Goal: Information Seeking & Learning: Find specific fact

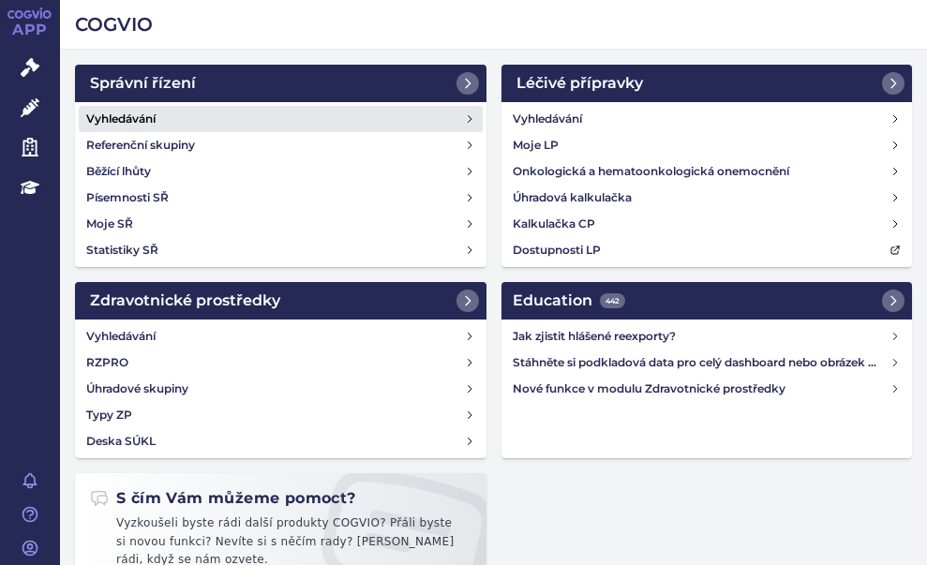
click at [141, 117] on h4 "Vyhledávání" at bounding box center [120, 119] width 69 height 19
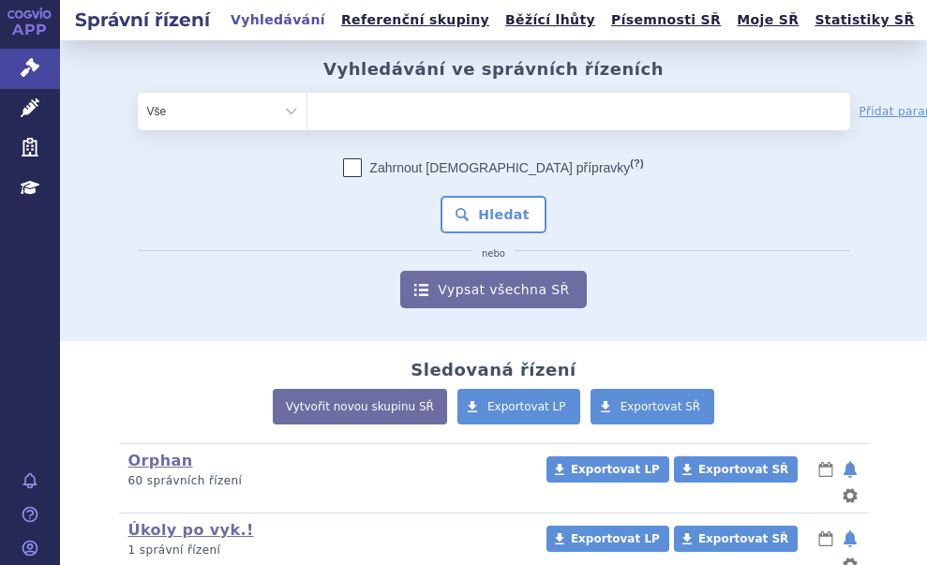
click at [365, 106] on ul at bounding box center [522, 108] width 430 height 30
click at [307, 106] on select at bounding box center [306, 110] width 1 height 37
paste input "SUKLS253325/2025"
type input "SUKLS253325/2025"
select select "SUKLS253325/2025"
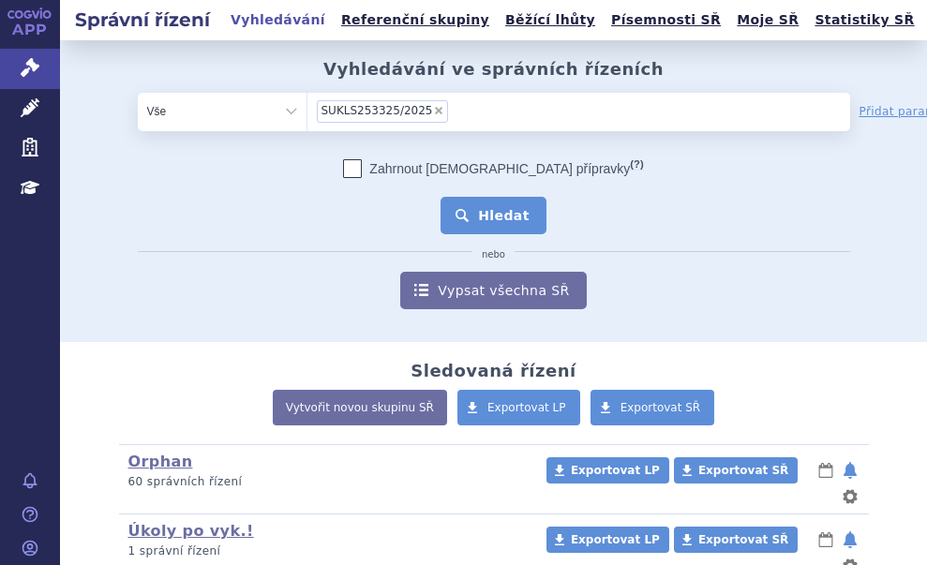
click at [474, 211] on button "Hledat" at bounding box center [493, 215] width 106 height 37
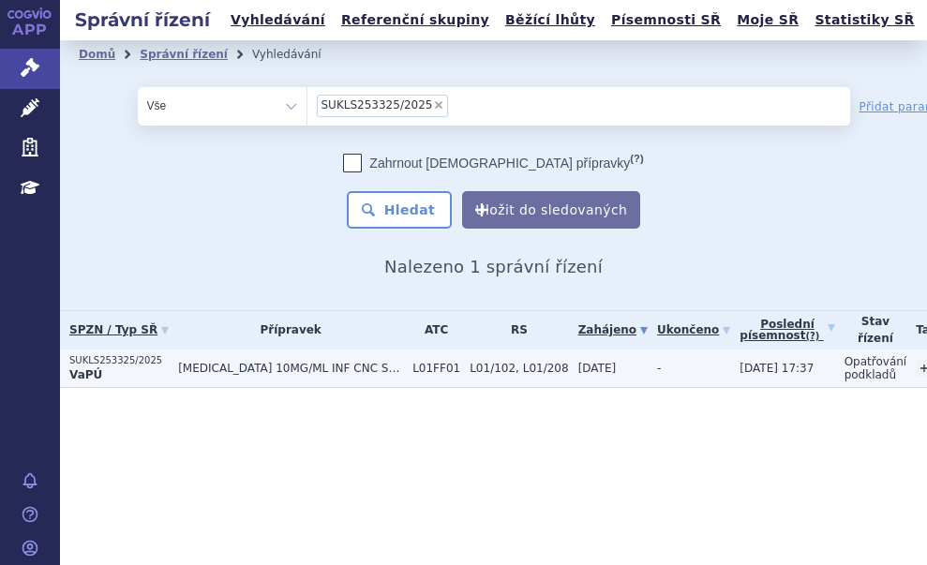
click at [171, 358] on td "OPDIVO 10MG/ML INF CNC SOL 1X24ML" at bounding box center [286, 368] width 234 height 38
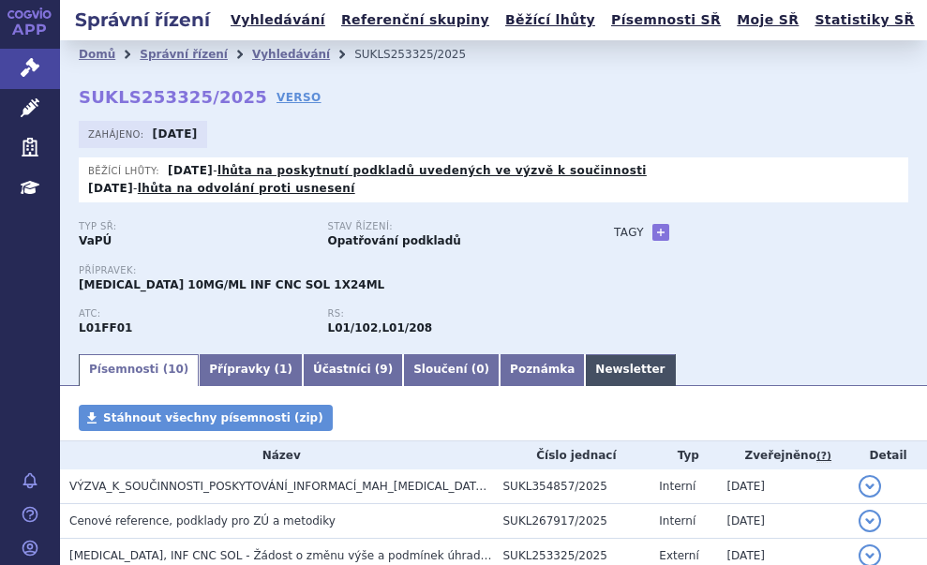
click at [585, 354] on link "Newsletter" at bounding box center [630, 370] width 90 height 32
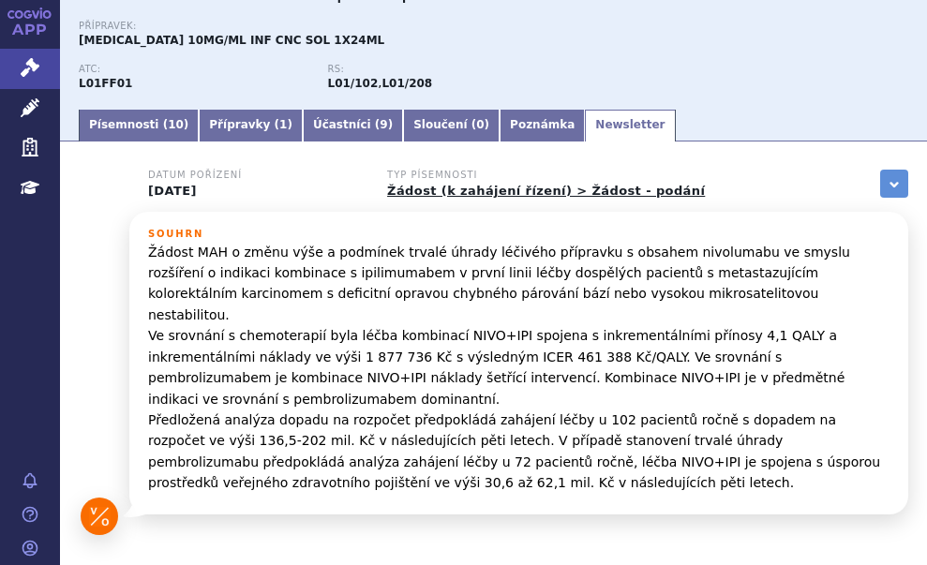
scroll to position [281, 0]
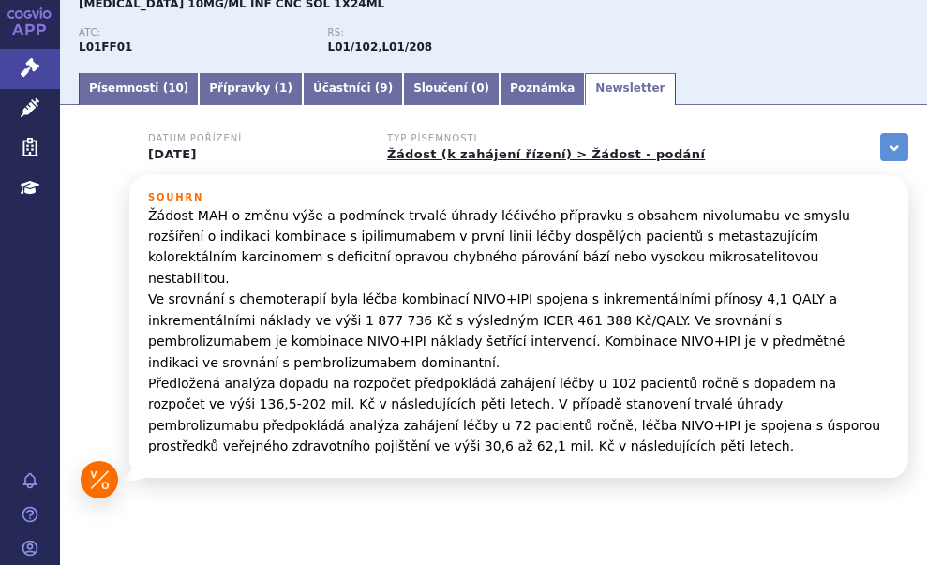
click at [470, 277] on p "Žádost MAH o změnu výše a podmínek trvalé úhrady léčivého přípravku s obsahem n…" at bounding box center [518, 331] width 741 height 252
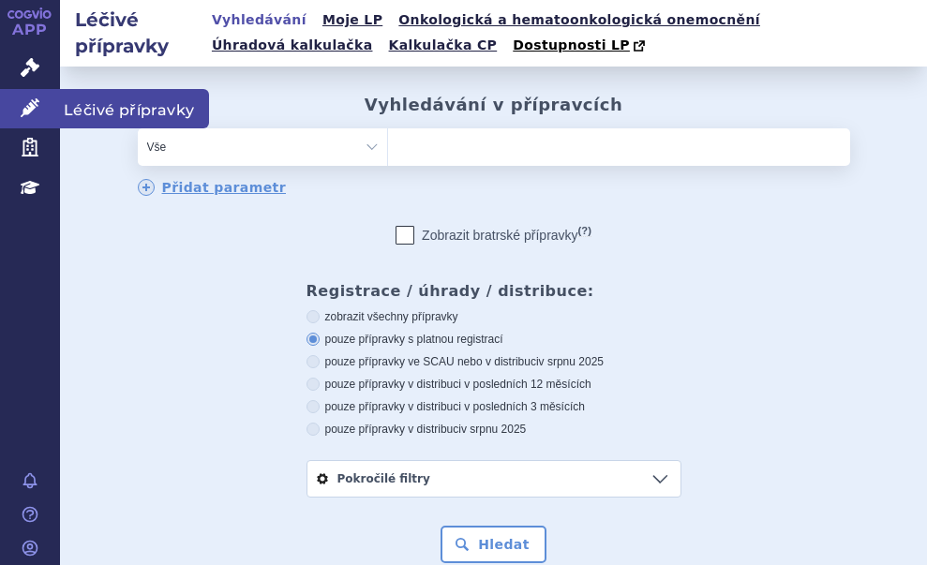
click at [46, 96] on link "Léčivé přípravky" at bounding box center [30, 108] width 60 height 39
click at [403, 135] on ul at bounding box center [619, 143] width 462 height 30
click at [388, 135] on select at bounding box center [387, 145] width 1 height 37
paste input "Spexotras"
type input "Spexotras"
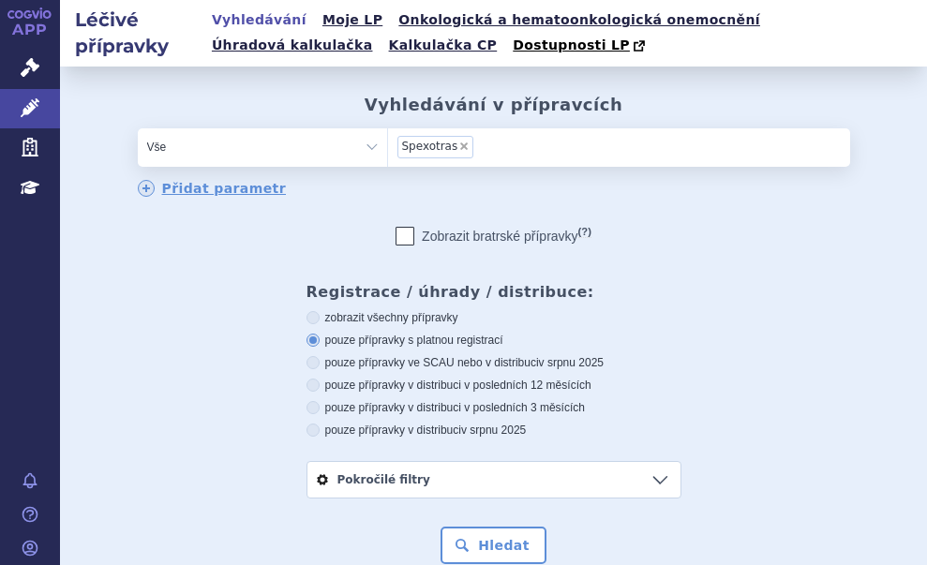
select select "Spexotras"
click at [511, 537] on button "Hledat" at bounding box center [493, 545] width 106 height 37
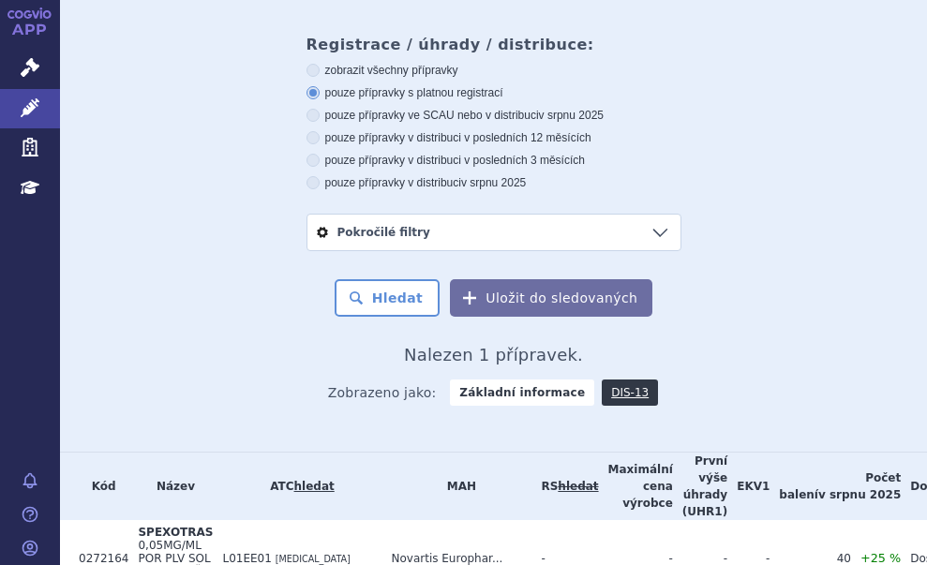
scroll to position [9, 0]
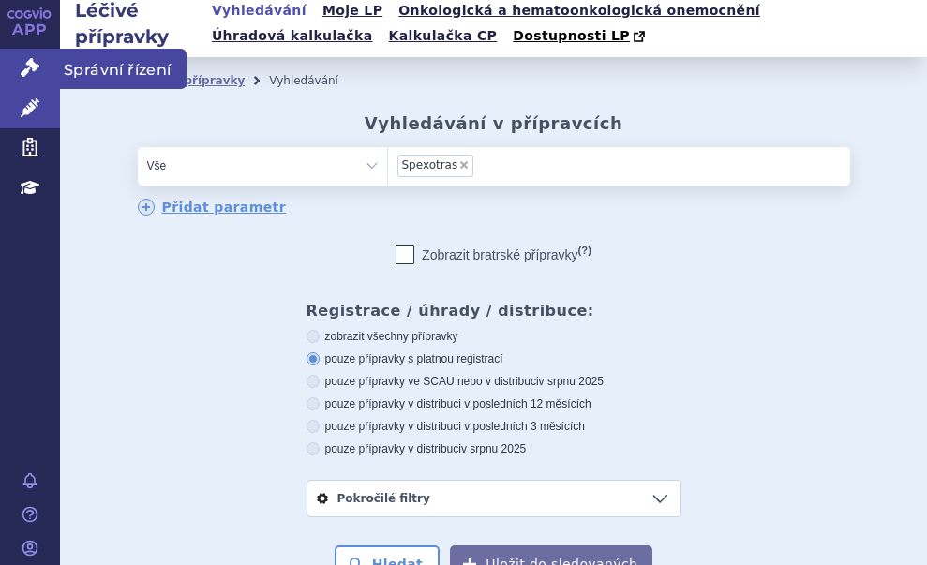
click at [30, 64] on icon at bounding box center [30, 67] width 19 height 19
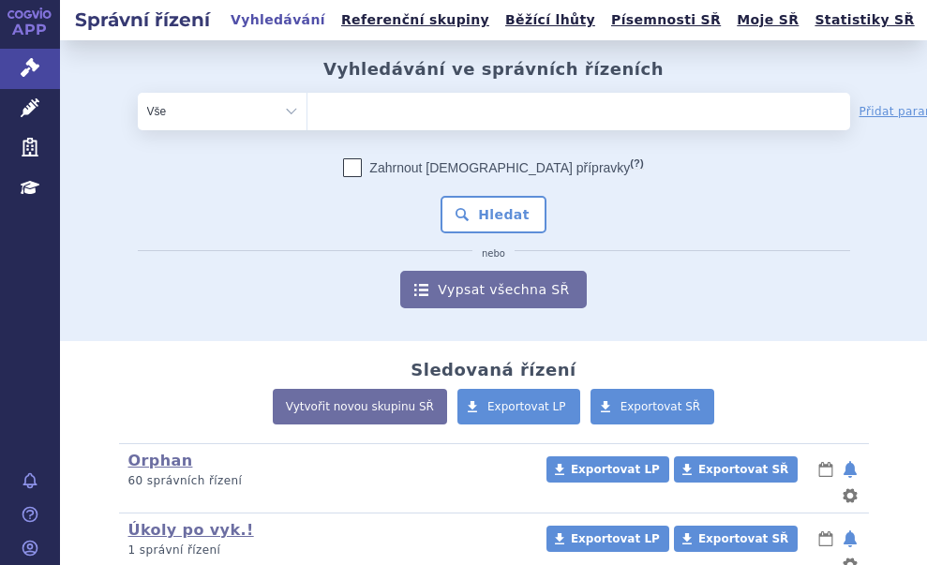
type input "Spexotras"
select select "Spexotras"
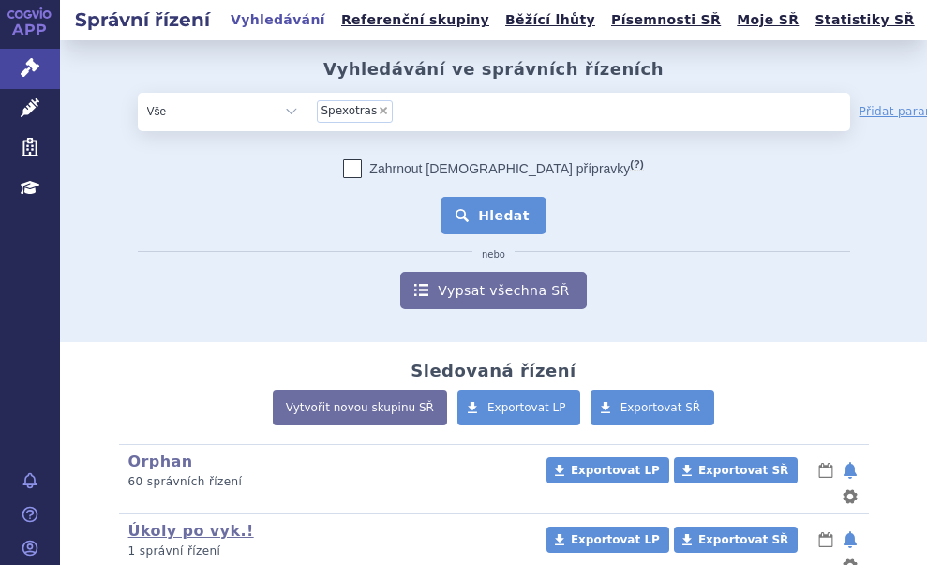
click at [478, 215] on button "Hledat" at bounding box center [493, 215] width 106 height 37
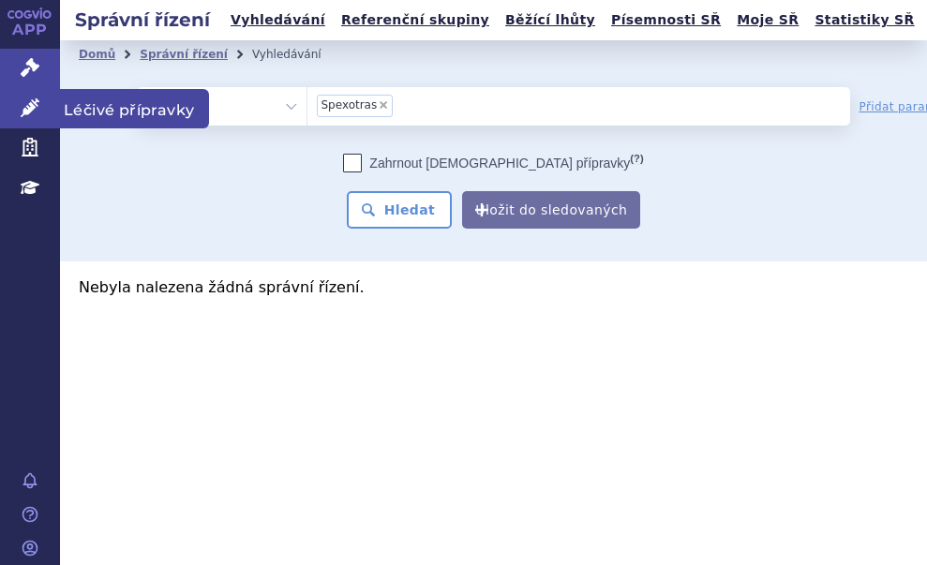
click at [30, 99] on icon at bounding box center [30, 107] width 19 height 19
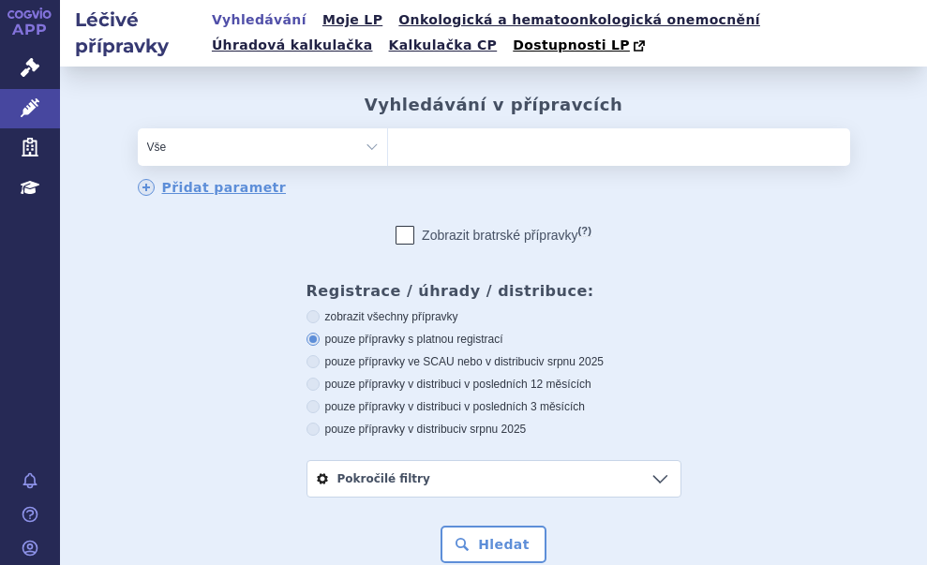
click at [431, 145] on ul at bounding box center [619, 143] width 462 height 30
click at [388, 145] on select at bounding box center [387, 145] width 1 height 37
paste input "Spexotras"
type input "Spexotras"
select select "Spexotras"
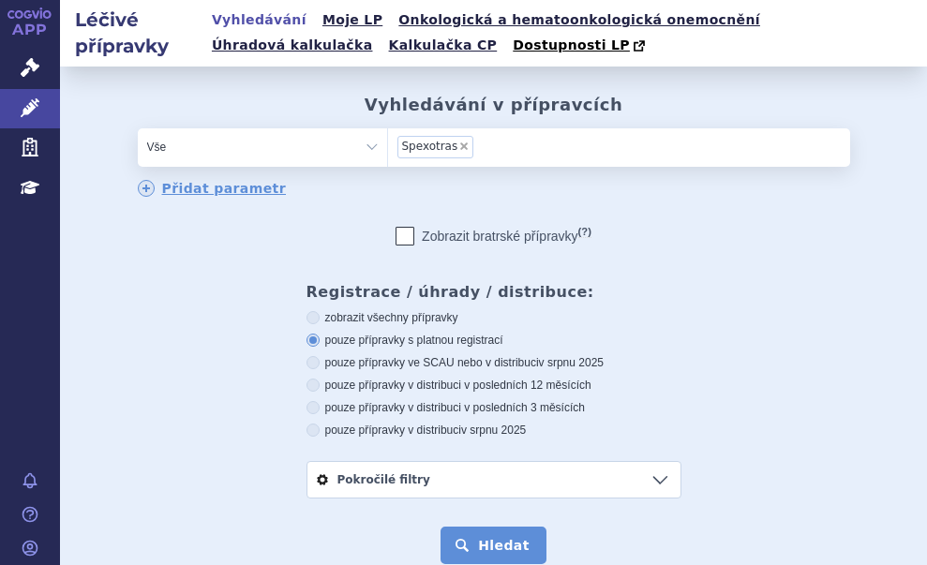
click at [510, 539] on button "Hledat" at bounding box center [493, 545] width 106 height 37
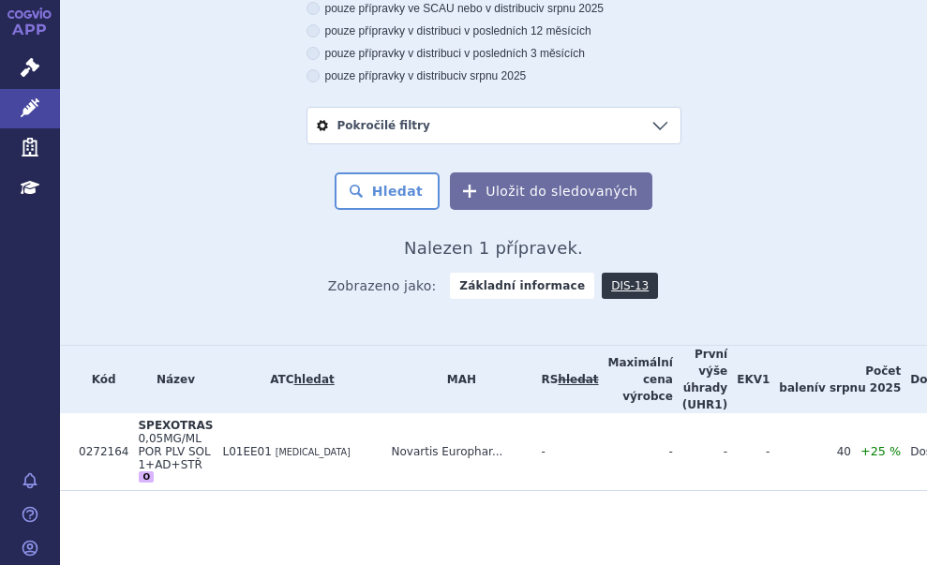
scroll to position [384, 0]
click at [610, 285] on link "DIS-13" at bounding box center [629, 285] width 56 height 26
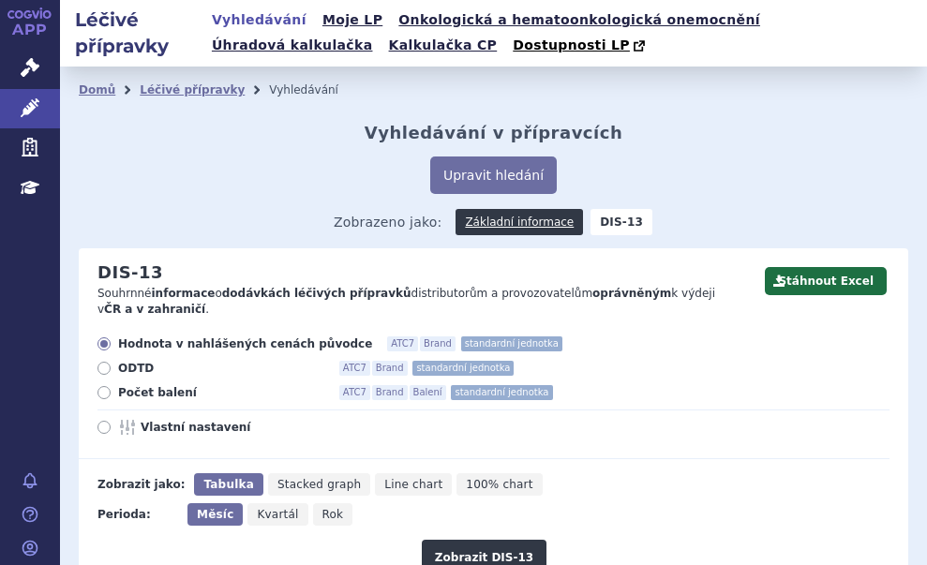
scroll to position [270, 0]
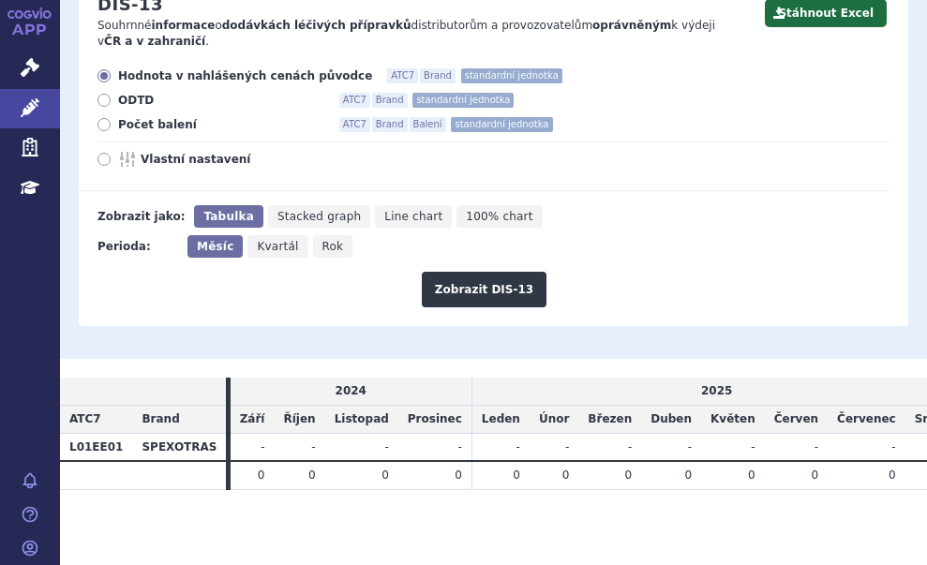
click at [134, 125] on span "Počet balení" at bounding box center [221, 124] width 206 height 15
click at [111, 125] on input "Počet balení ATC7 Brand Balení standardní jednotka" at bounding box center [105, 127] width 12 height 12
radio input "true"
click at [503, 286] on button "Zobrazit DIS-13" at bounding box center [484, 290] width 125 height 36
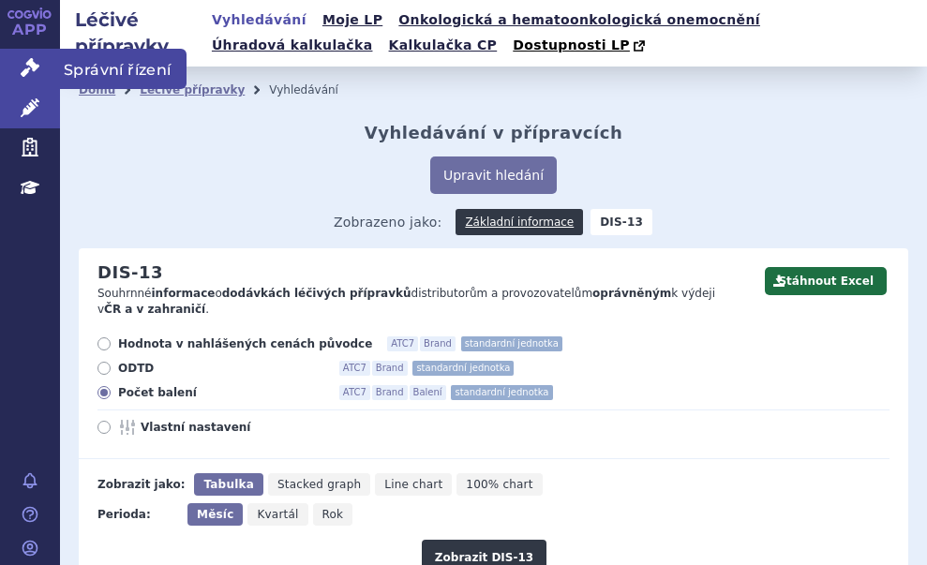
click at [20, 67] on link "Správní řízení" at bounding box center [30, 68] width 60 height 39
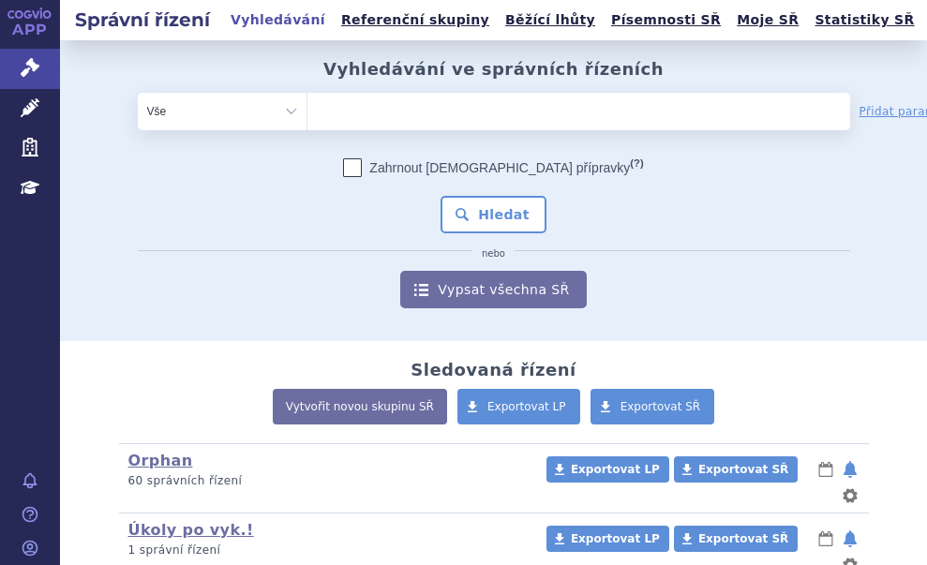
click at [409, 106] on ul at bounding box center [522, 108] width 430 height 30
click at [307, 106] on select at bounding box center [306, 110] width 1 height 37
click at [385, 112] on ul at bounding box center [522, 108] width 430 height 30
click at [307, 112] on select at bounding box center [306, 110] width 1 height 37
paste input "SUKLS153583/2024"
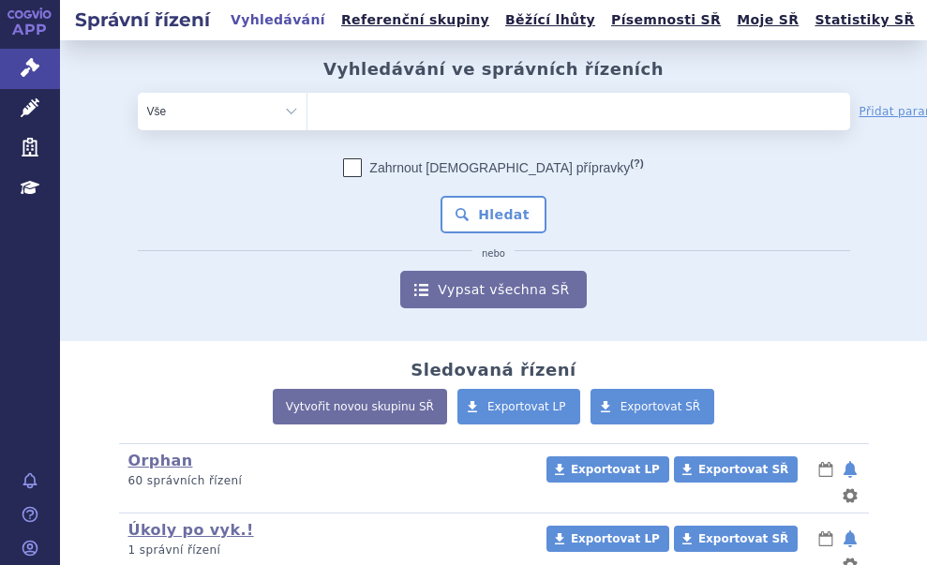
type input "SUKLS153583/2024"
select select "SUKLS153583/2024"
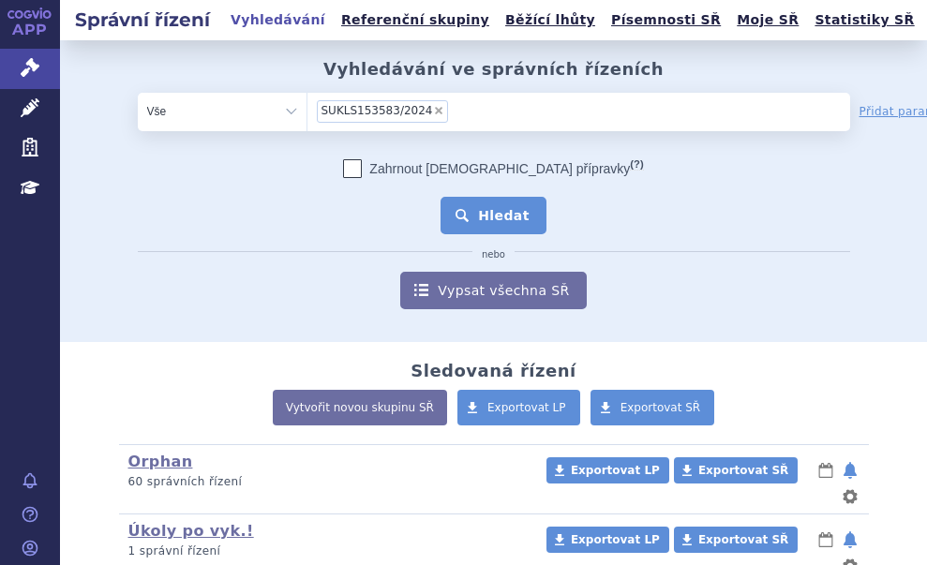
click at [482, 211] on button "Hledat" at bounding box center [493, 215] width 106 height 37
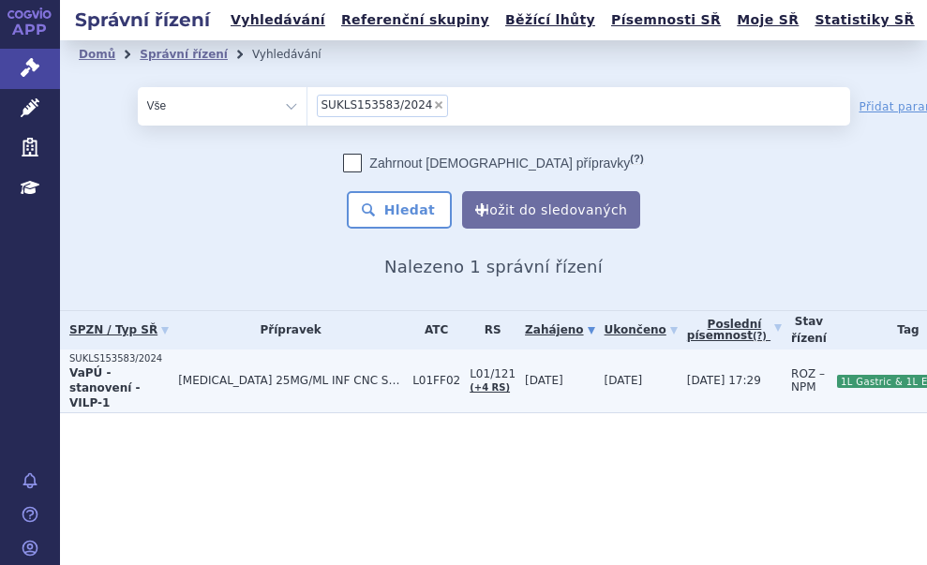
click at [182, 374] on span "[MEDICAL_DATA] 25MG/ML INF CNC SOL 1X4ML" at bounding box center [290, 380] width 225 height 13
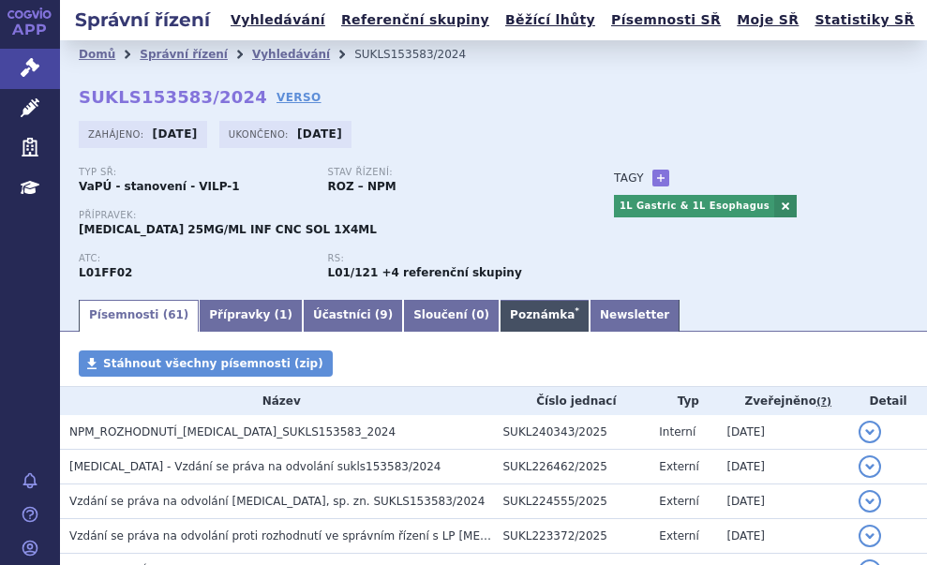
click at [499, 310] on link "Poznámka *" at bounding box center [544, 316] width 90 height 32
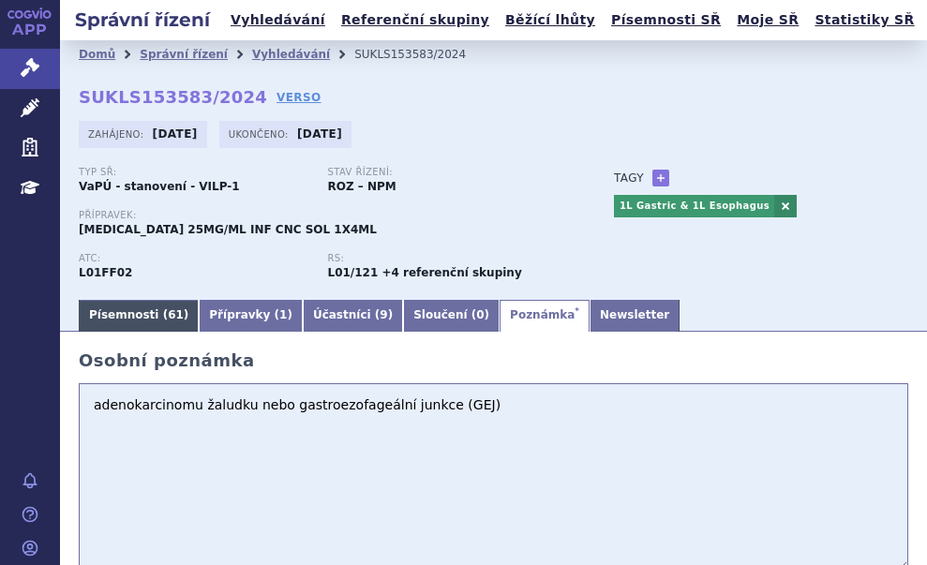
click at [111, 311] on link "Písemnosti ( 61 )" at bounding box center [139, 316] width 120 height 32
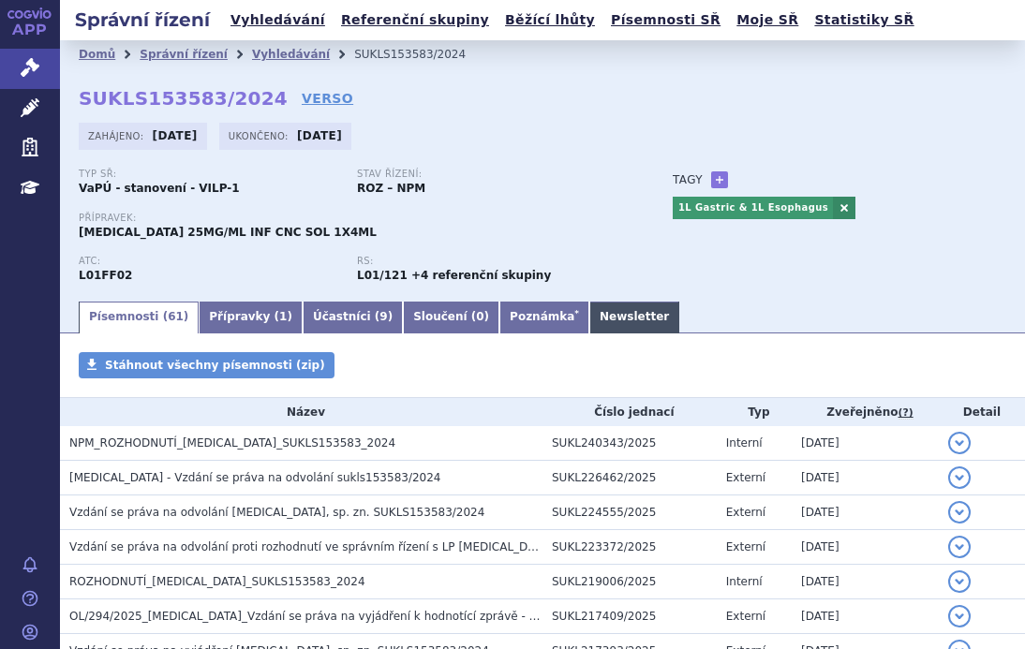
click at [589, 311] on link "Newsletter" at bounding box center [634, 318] width 90 height 32
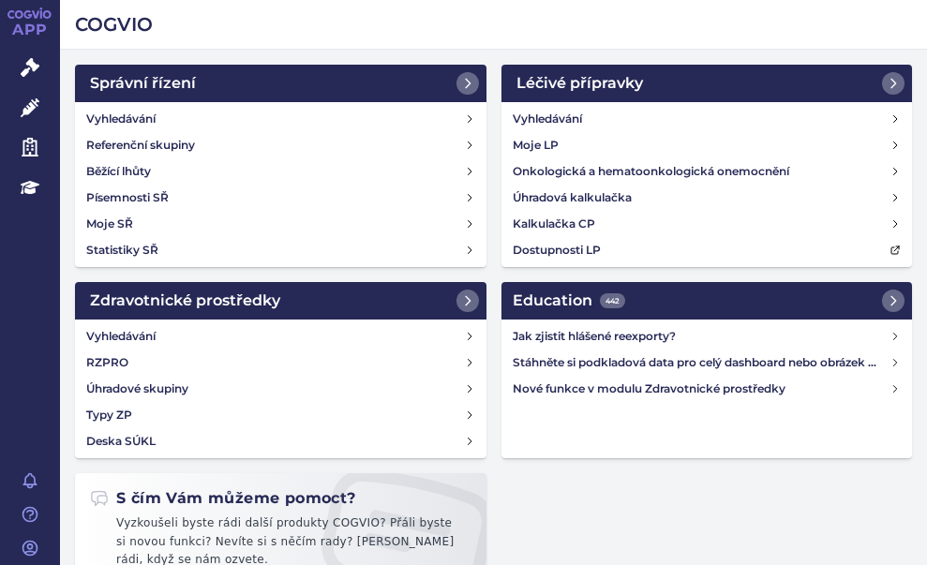
drag, startPoint x: 618, startPoint y: 486, endPoint x: 604, endPoint y: 469, distance: 22.0
click at [616, 484] on div "Správní řízení Vyhledávání Referenční skupiny Běžící lhůty Písemnosti SŘ Moje S…" at bounding box center [493, 346] width 852 height 563
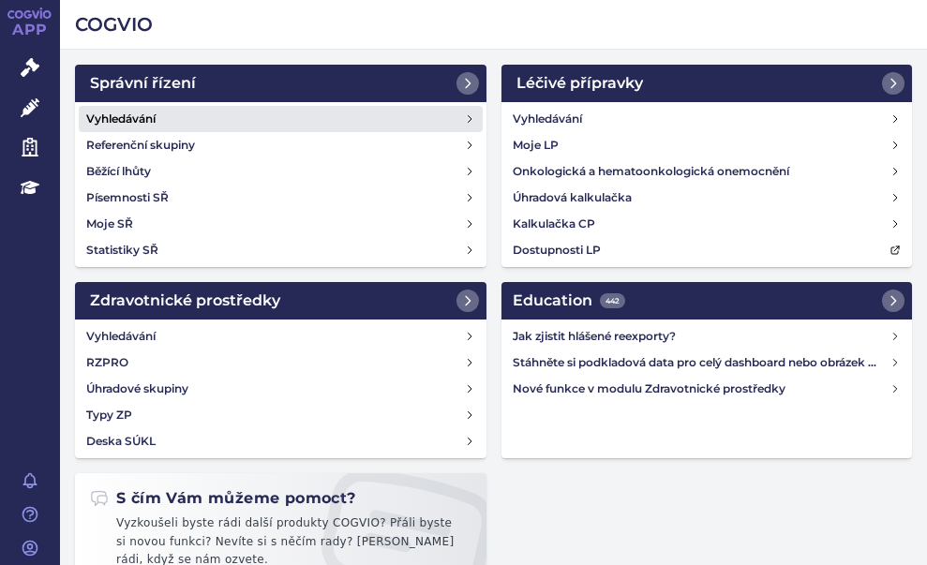
click at [138, 120] on h4 "Vyhledávání" at bounding box center [120, 119] width 69 height 19
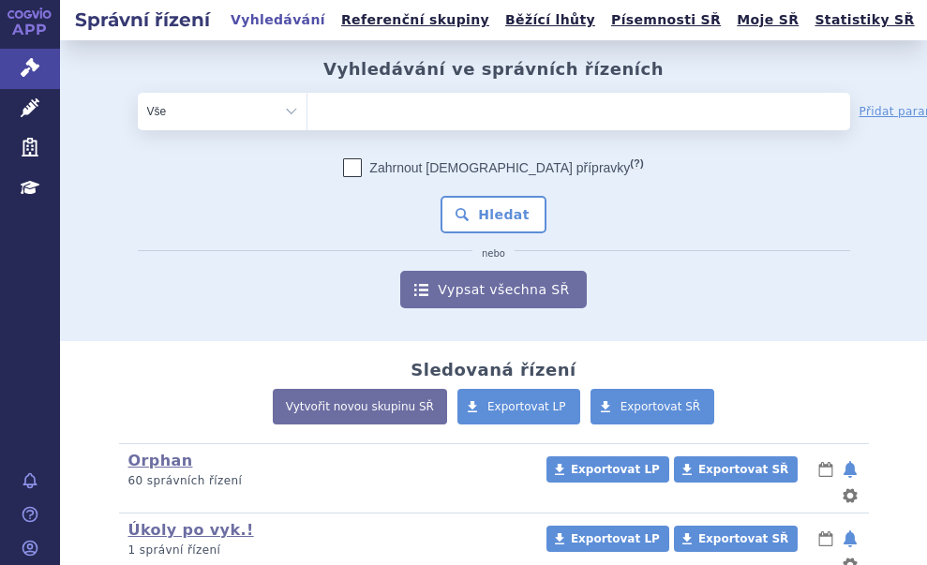
click at [390, 117] on ul at bounding box center [522, 108] width 430 height 30
click at [307, 117] on select at bounding box center [306, 110] width 1 height 37
paste input "SUKLS114552/2024"
type input "SUKLS114552/2024"
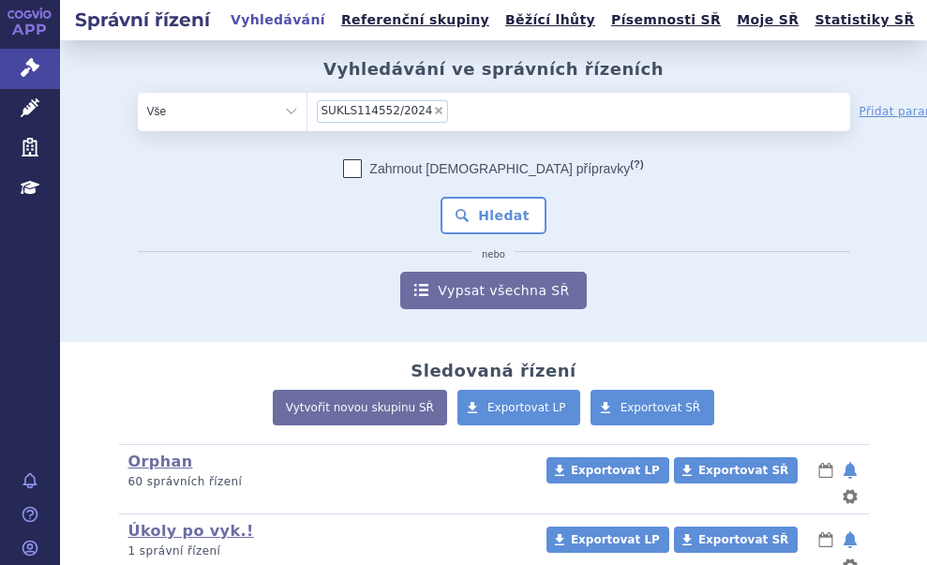
select select "SUKLS114552/2024"
click at [492, 211] on button "Hledat" at bounding box center [493, 215] width 106 height 37
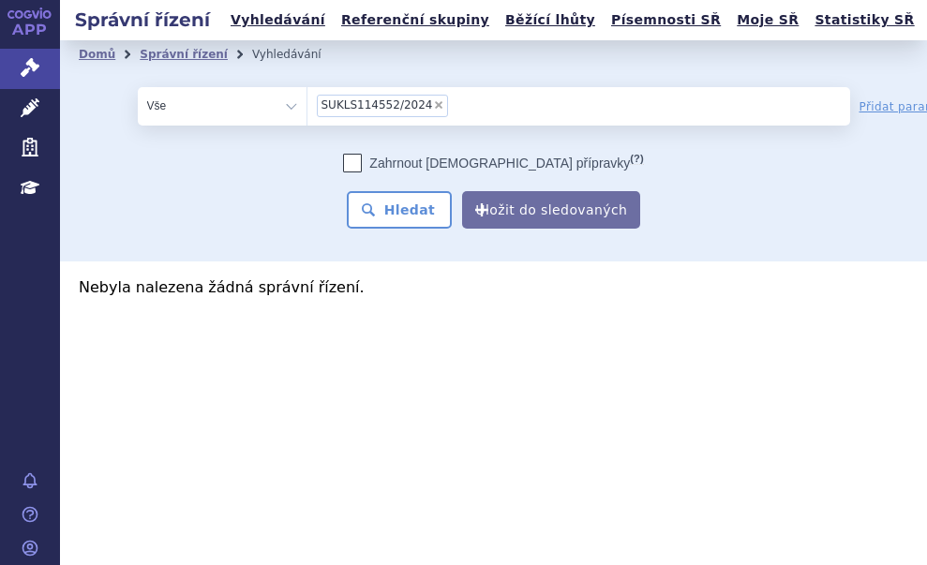
click at [583, 337] on section "Domů Správní řízení Vyhledávání Vyhledávání ve správních řízeních odstranit Vše" at bounding box center [493, 214] width 867 height 349
click at [433, 105] on span "×" at bounding box center [438, 104] width 11 height 11
click at [307, 105] on select "SUKLS114552/2024" at bounding box center [306, 104] width 1 height 37
select select
type input "SUKLS114552/2024"
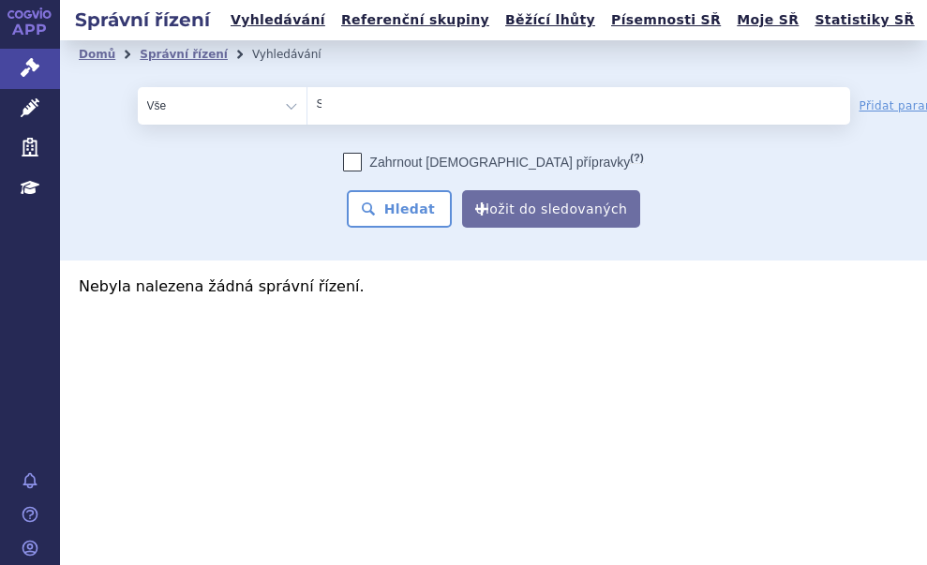
select select "SUKLS114552/2024"
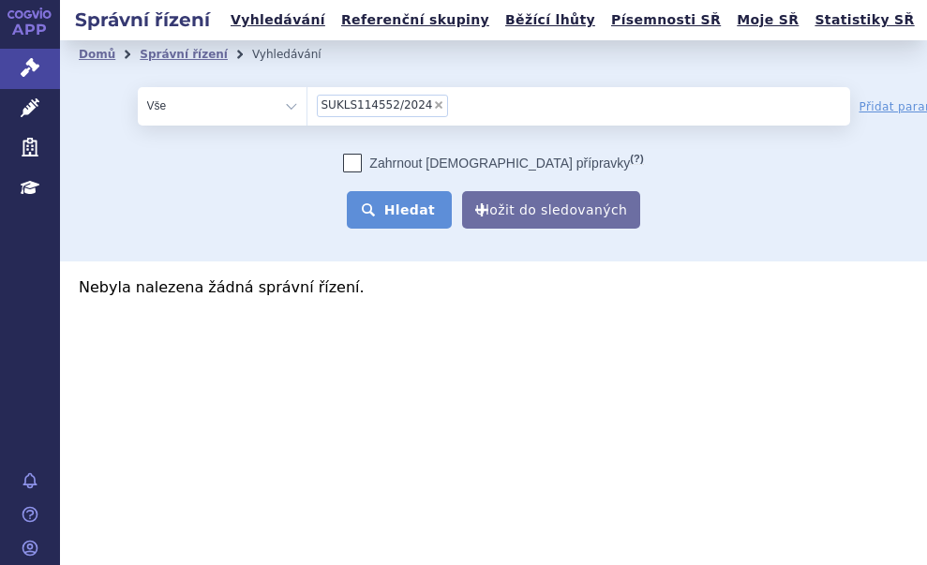
click at [408, 212] on button "Hledat" at bounding box center [400, 209] width 106 height 37
click at [433, 100] on span "×" at bounding box center [438, 104] width 11 height 11
click at [307, 100] on select "SUKLS114552/2024" at bounding box center [306, 104] width 1 height 37
select select
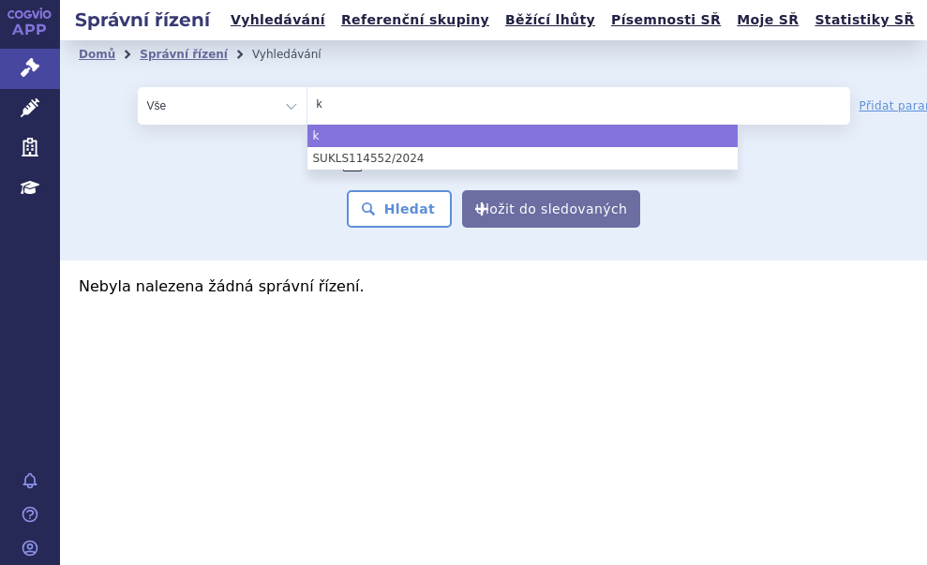
type input "ke"
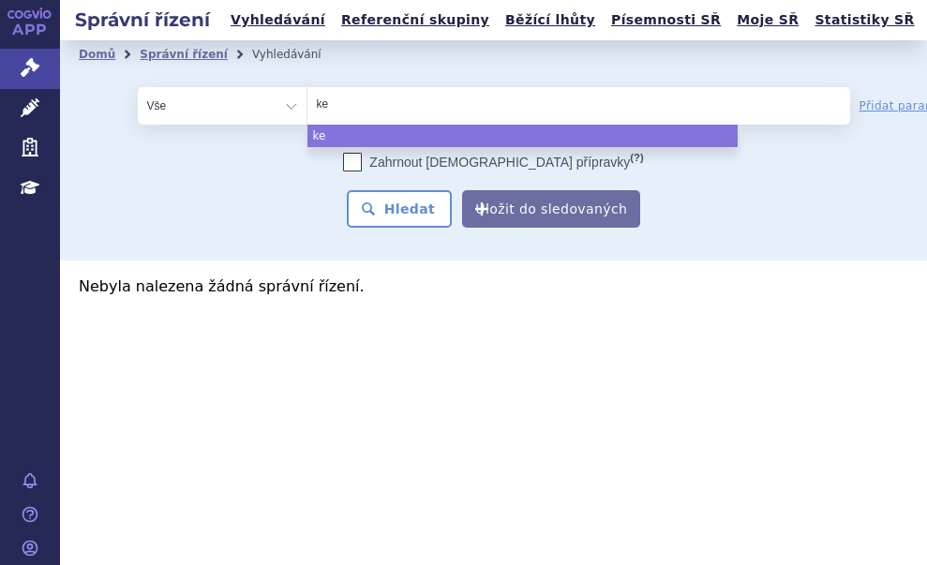
type input "key"
type input "keyt"
type input "keytr"
type input "keytru"
type input "keytrud"
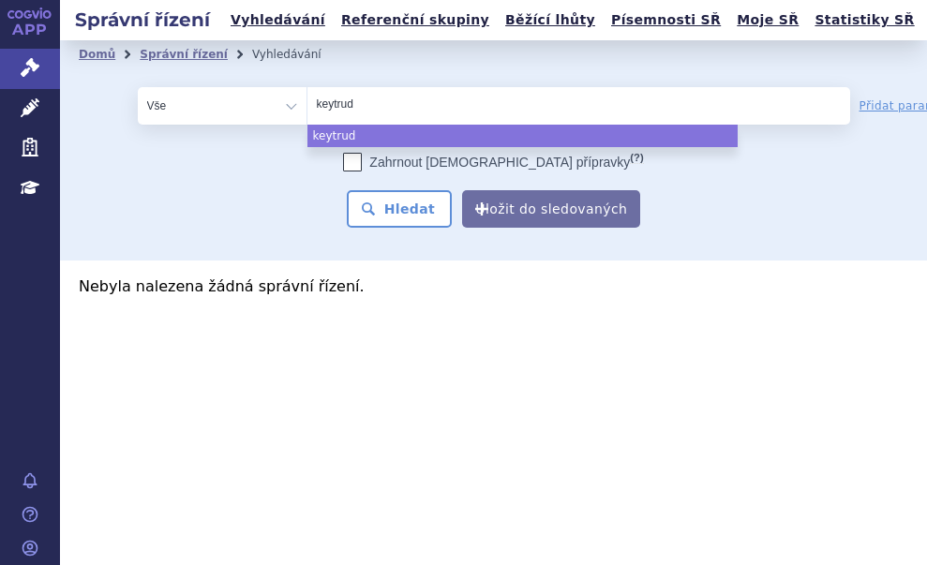
type input "keytruda"
select select "keytruda"
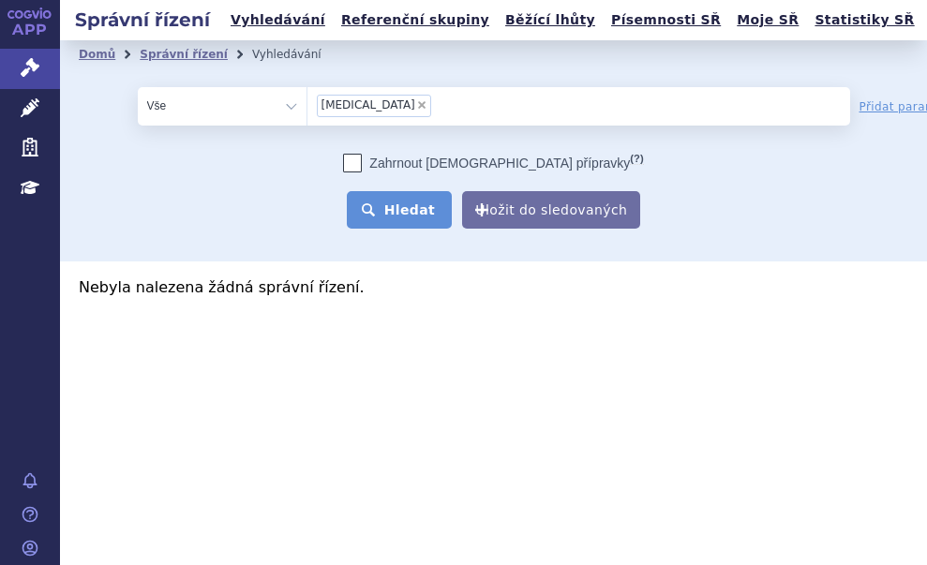
click at [418, 211] on button "Hledat" at bounding box center [400, 209] width 106 height 37
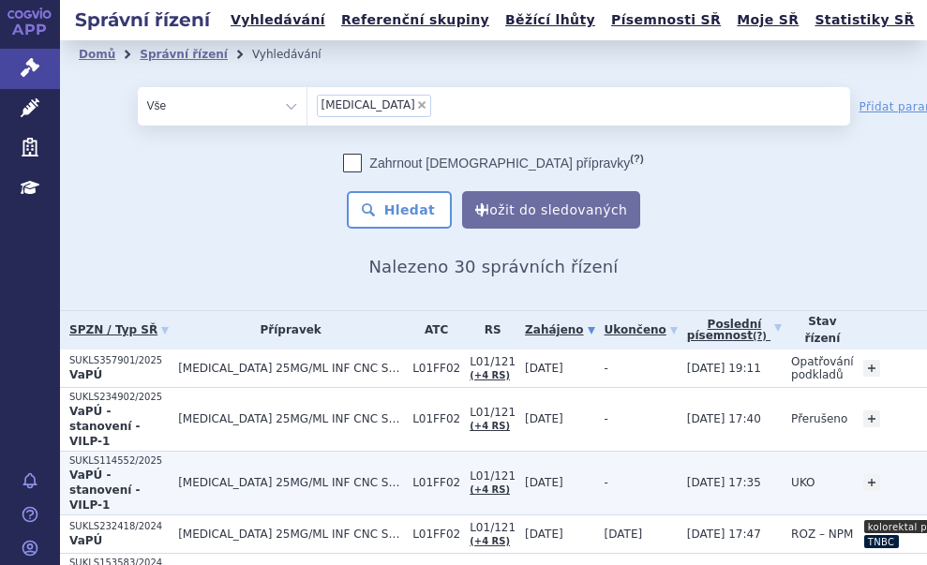
click at [141, 468] on strong "VaPÚ - stanovení - VILP-1" at bounding box center [104, 489] width 71 height 43
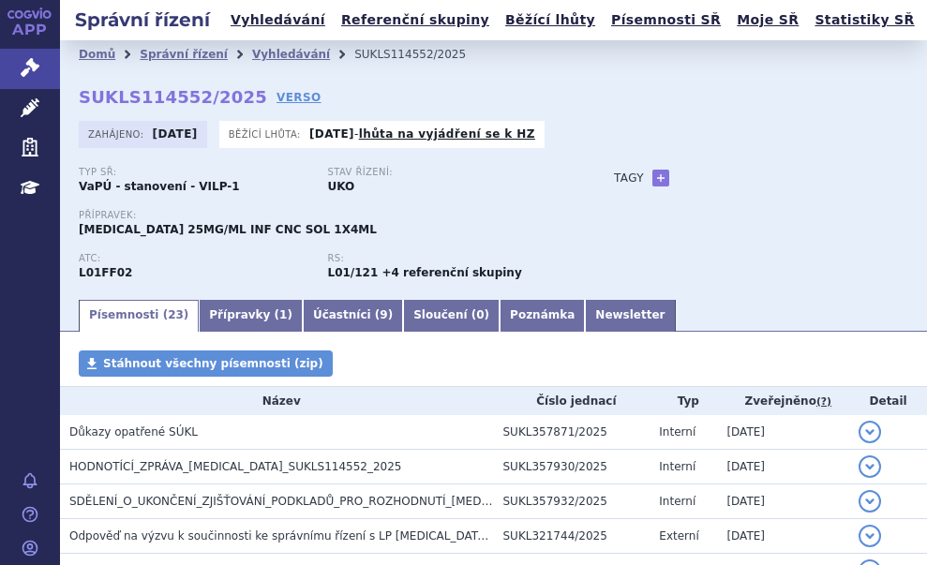
click at [645, 245] on div "Typ SŘ: VaPÚ - stanovení - VILP-1 Stav řízení: UKO Přípravek: [MEDICAL_DATA] 25…" at bounding box center [493, 232] width 829 height 130
click at [652, 172] on link "+" at bounding box center [660, 178] width 17 height 17
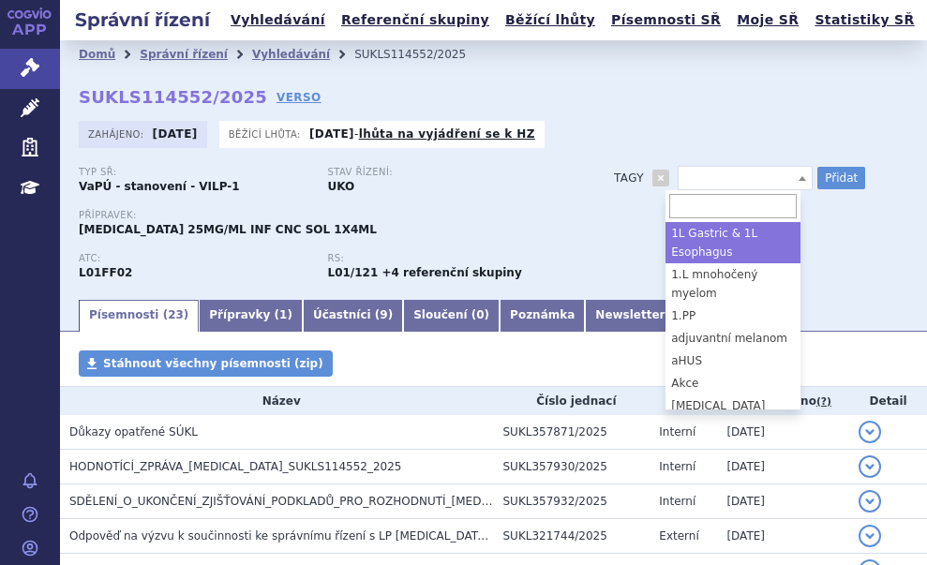
click at [717, 172] on span at bounding box center [744, 178] width 135 height 24
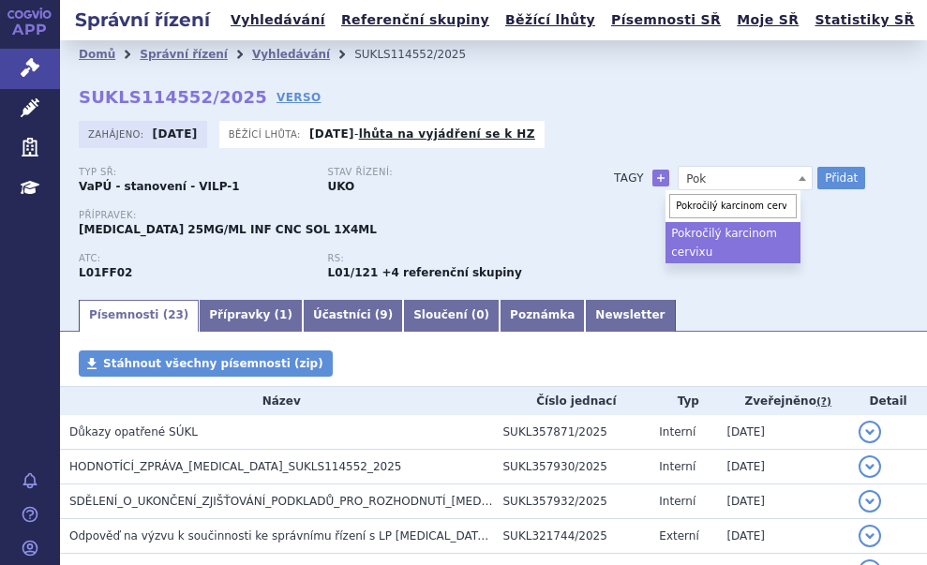
type input "Pokročilý karcinom cervixu"
select select "Pokročilý karcinom cervixu"
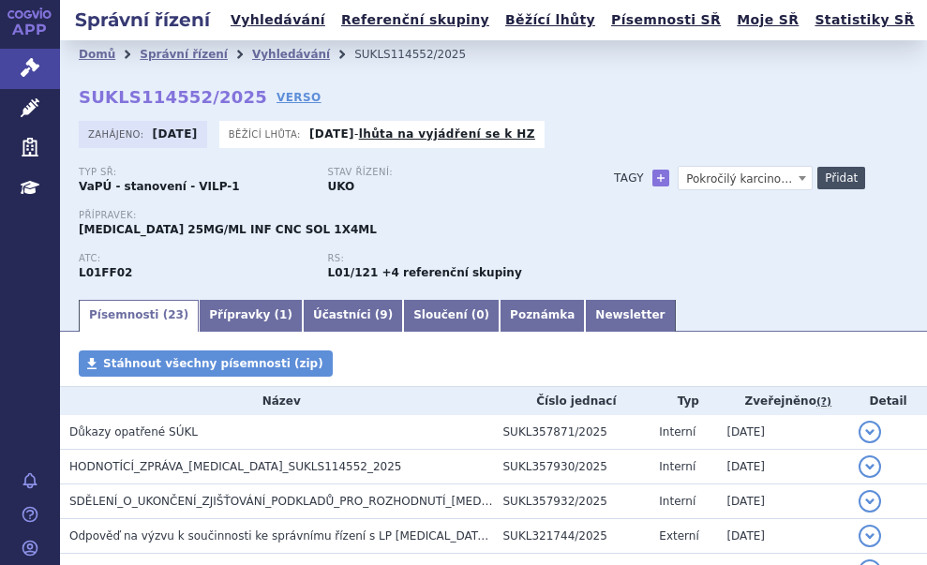
click at [825, 173] on button "Přidat" at bounding box center [841, 178] width 48 height 22
select select
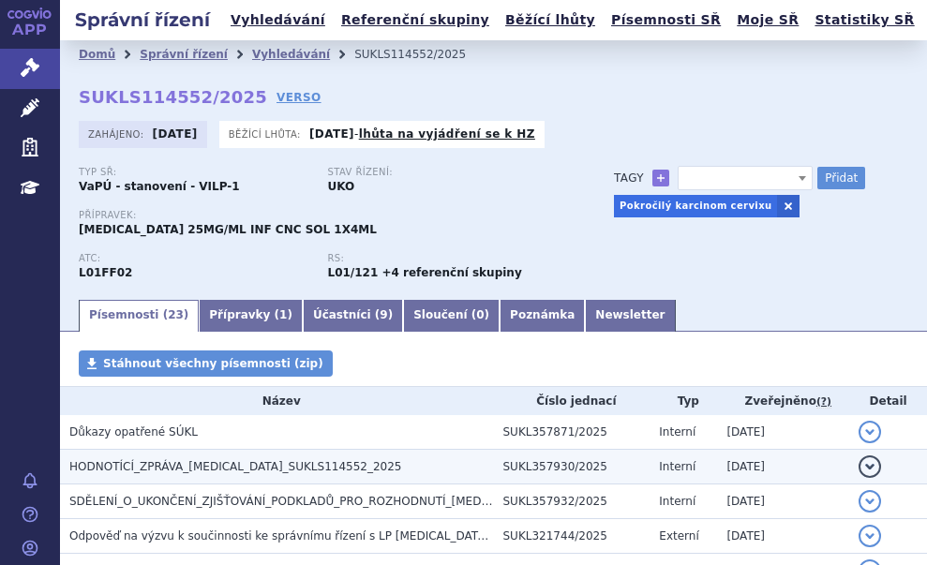
click at [239, 465] on span "HODNOTÍCÍ_ZPRÁVA_[MEDICAL_DATA]_SUKLS114552_2025" at bounding box center [235, 466] width 333 height 13
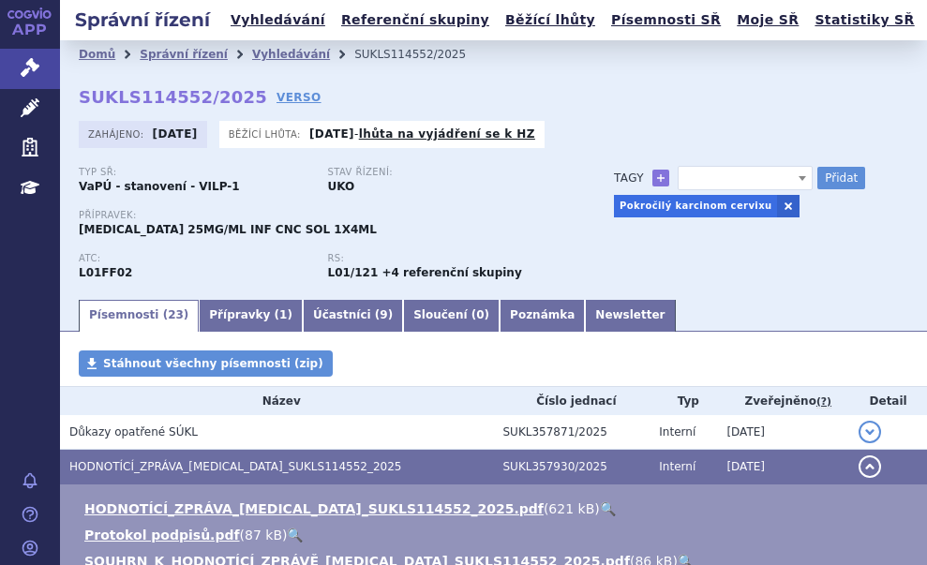
click at [600, 505] on link "🔍" at bounding box center [608, 508] width 16 height 15
click at [541, 252] on div "Přípravek: [MEDICAL_DATA] 25MG/ML INF CNC SOL 1X4ML" at bounding box center [327, 231] width 497 height 43
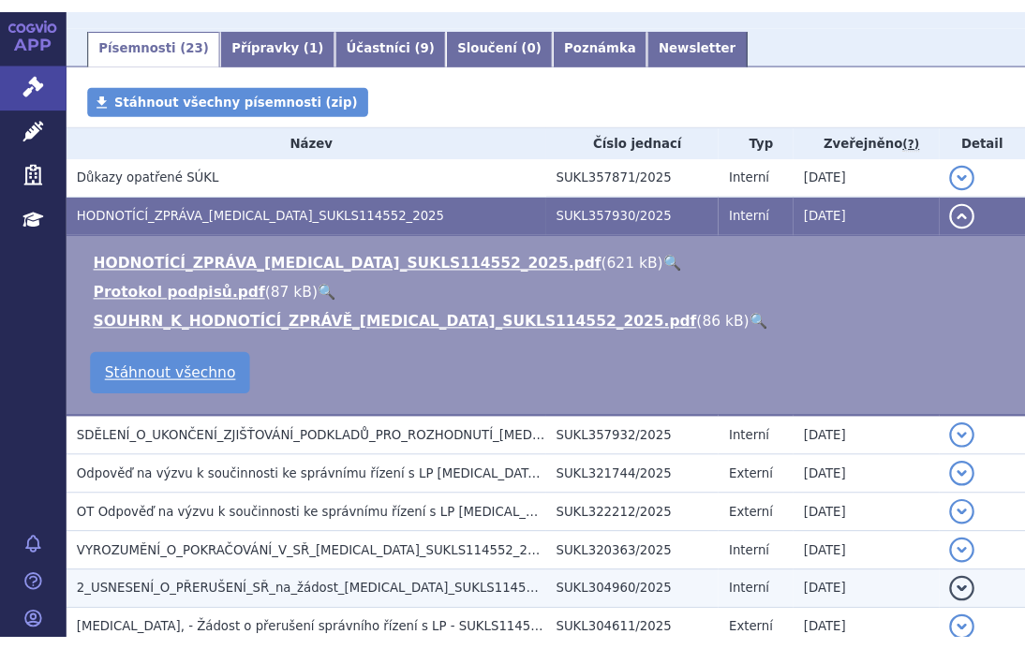
scroll to position [281, 0]
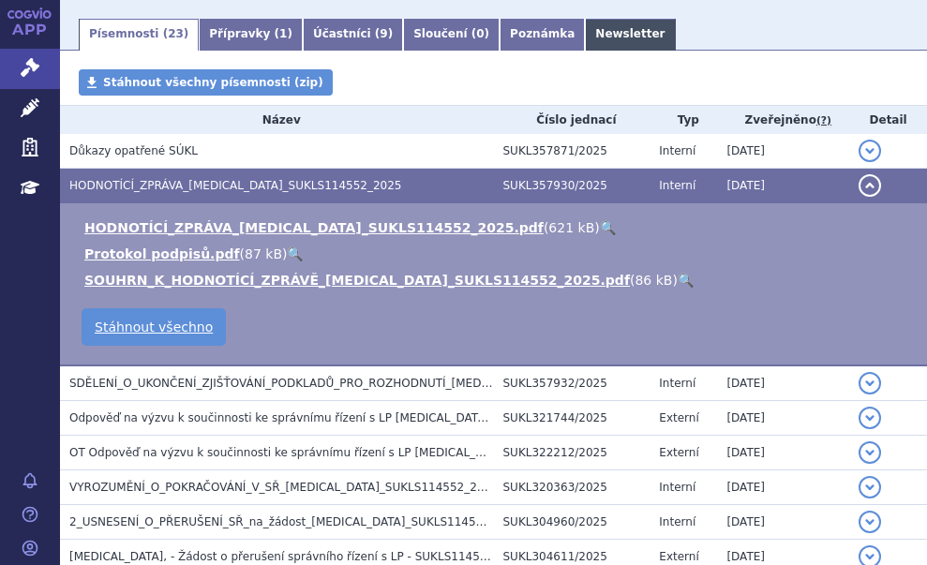
click at [585, 36] on link "Newsletter" at bounding box center [630, 35] width 90 height 32
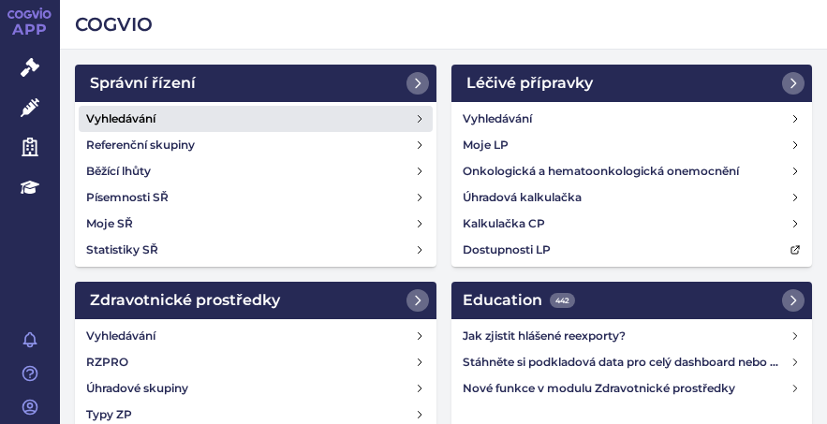
click at [164, 114] on link "Vyhledávání" at bounding box center [256, 119] width 354 height 26
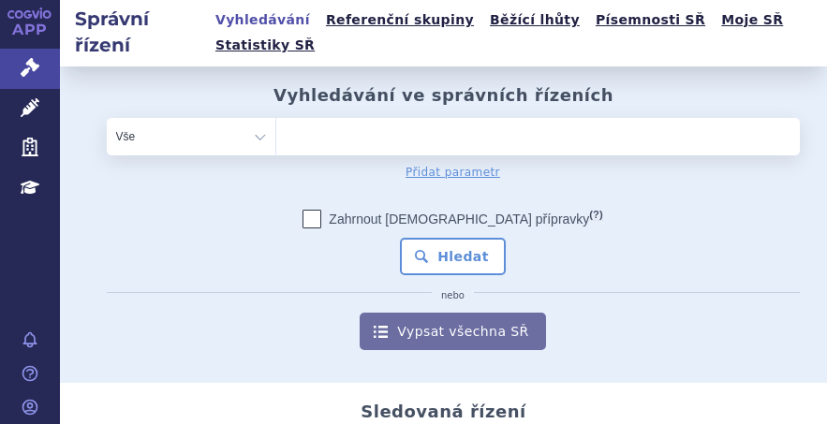
click at [412, 118] on ul at bounding box center [538, 133] width 524 height 30
click at [276, 117] on select at bounding box center [275, 135] width 1 height 37
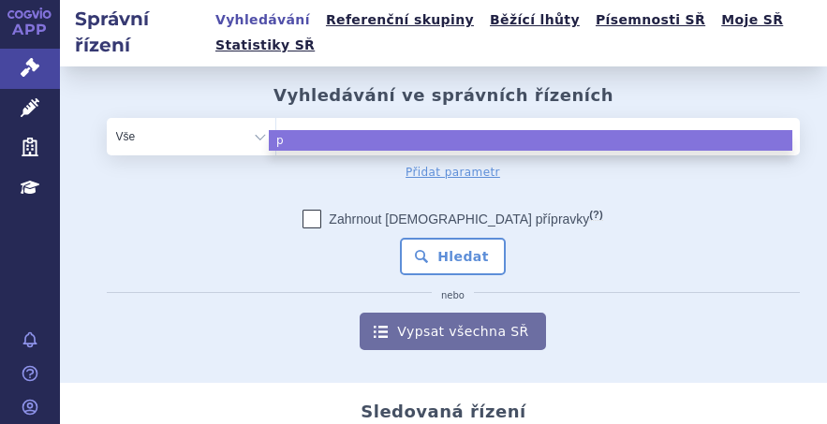
type input "pa"
type input "pad"
type input "padc"
type input "padce"
type input "[MEDICAL_DATA]"
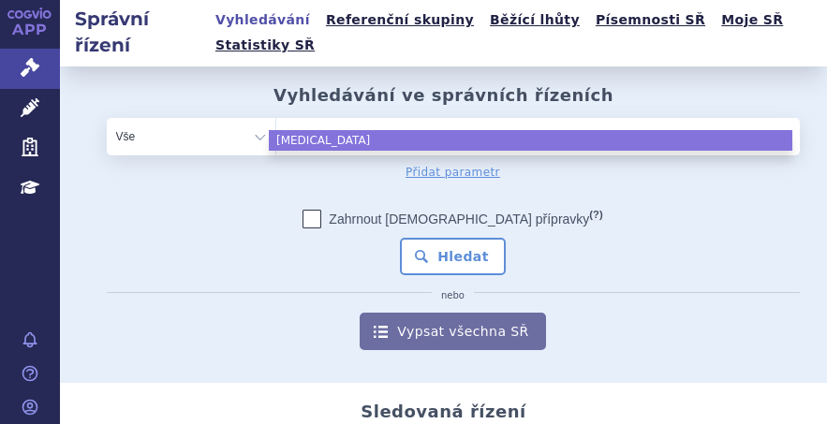
select select "[MEDICAL_DATA]"
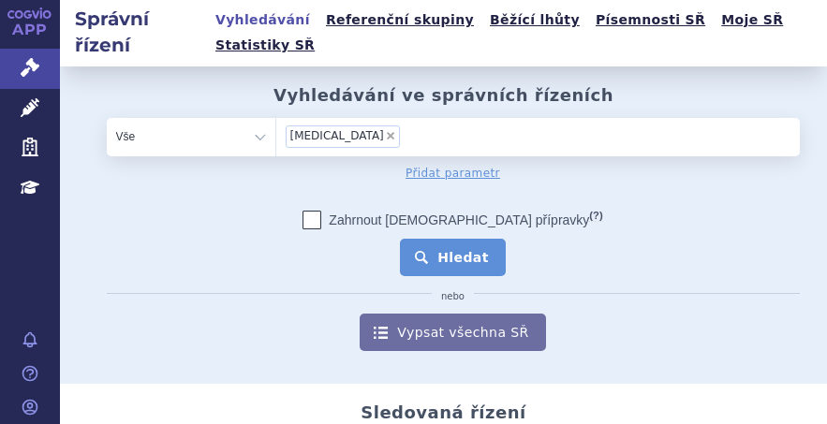
click at [444, 239] on button "Hledat" at bounding box center [453, 257] width 106 height 37
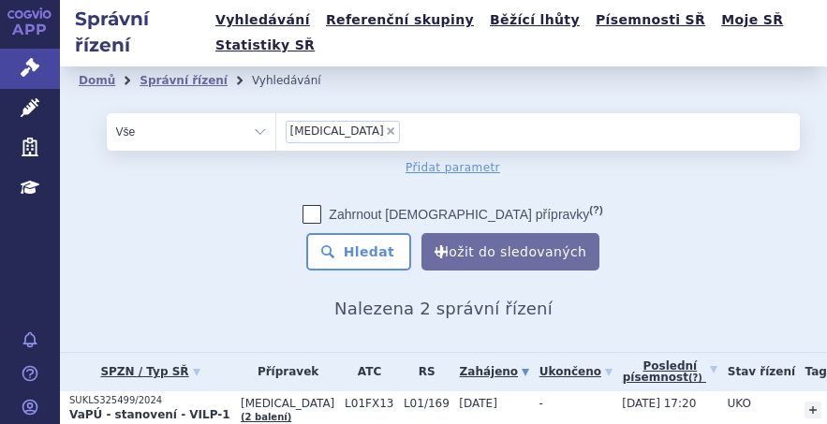
scroll to position [93, 0]
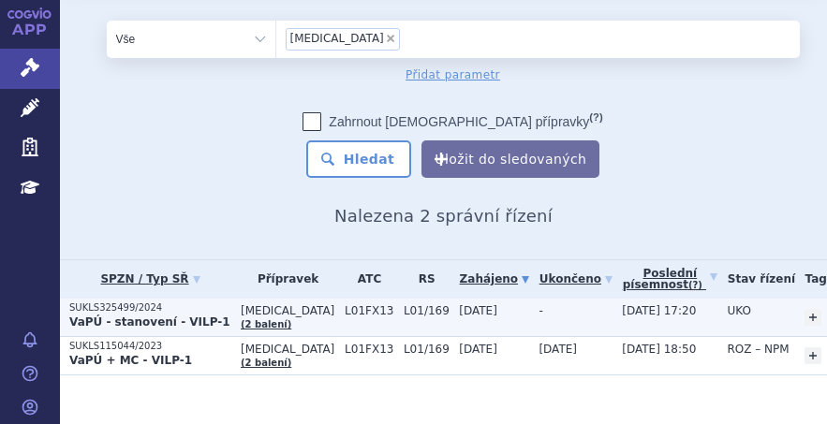
click at [171, 316] on strong "VaPÚ - stanovení - VILP-1" at bounding box center [149, 322] width 161 height 13
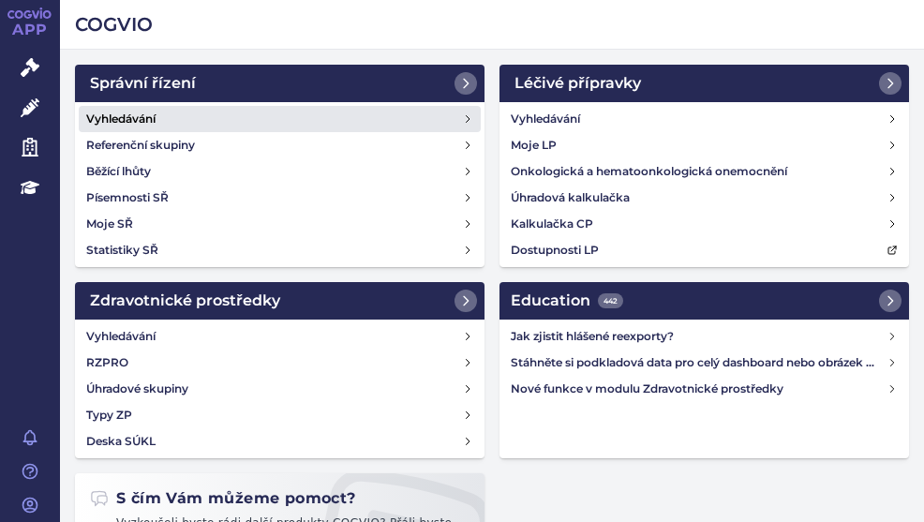
click at [149, 123] on h4 "Vyhledávání" at bounding box center [120, 119] width 69 height 19
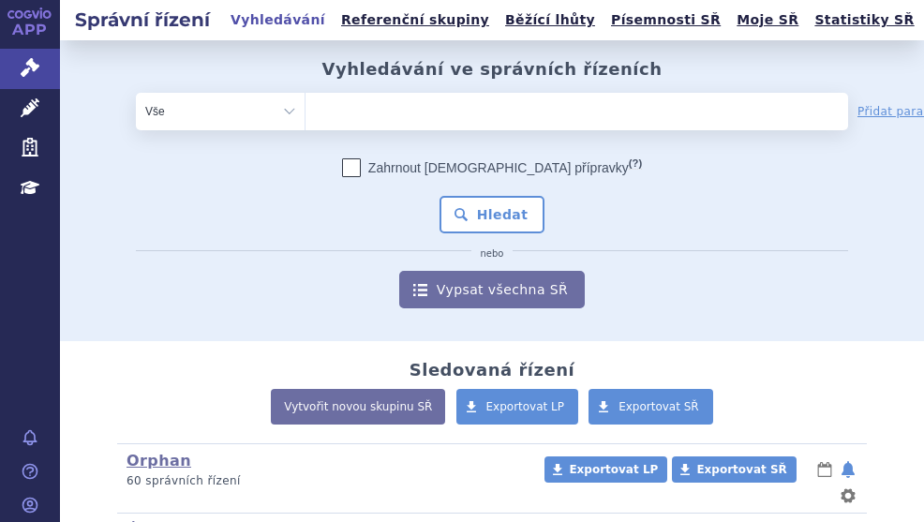
click at [399, 80] on div "Vyhledávání ve správních řízeních odstranit Vše Spisová značka Od" at bounding box center [492, 183] width 864 height 249
click at [393, 100] on ul at bounding box center [520, 108] width 430 height 30
click at [305, 100] on select at bounding box center [304, 110] width 1 height 37
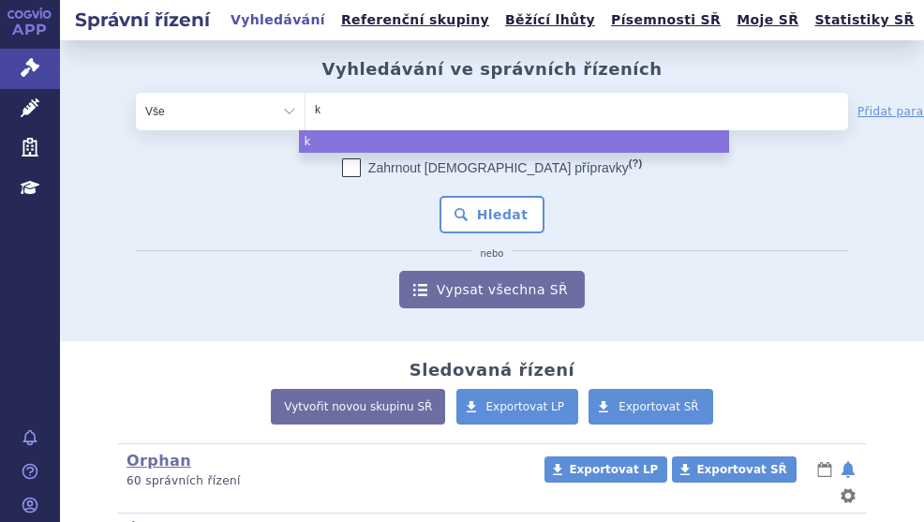
type input "ke"
type input "key"
type input "keytr"
type input "keytru"
type input "keytrud"
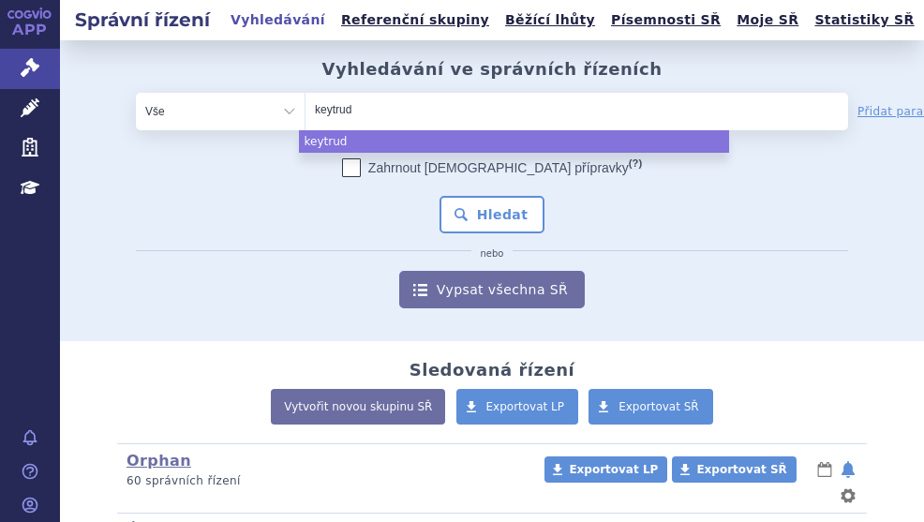
type input "[MEDICAL_DATA]"
select select "[MEDICAL_DATA]"
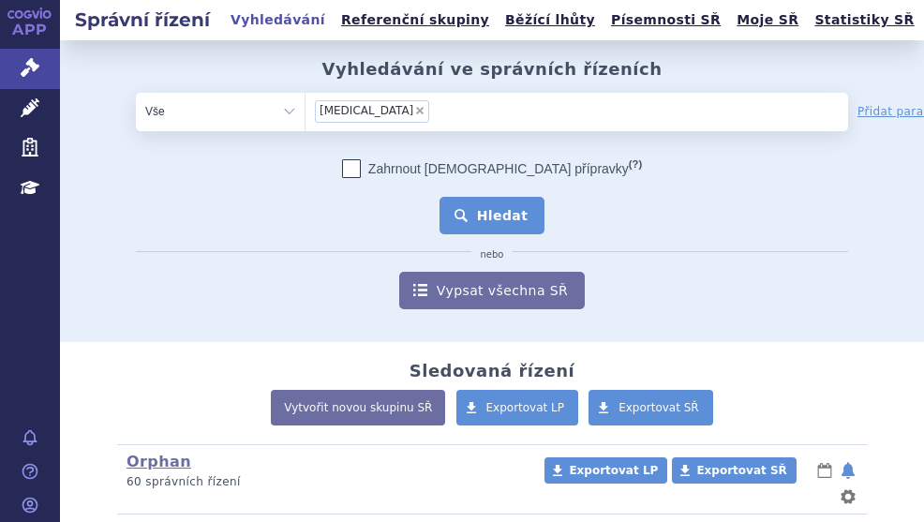
click at [526, 215] on button "Hledat" at bounding box center [492, 215] width 106 height 37
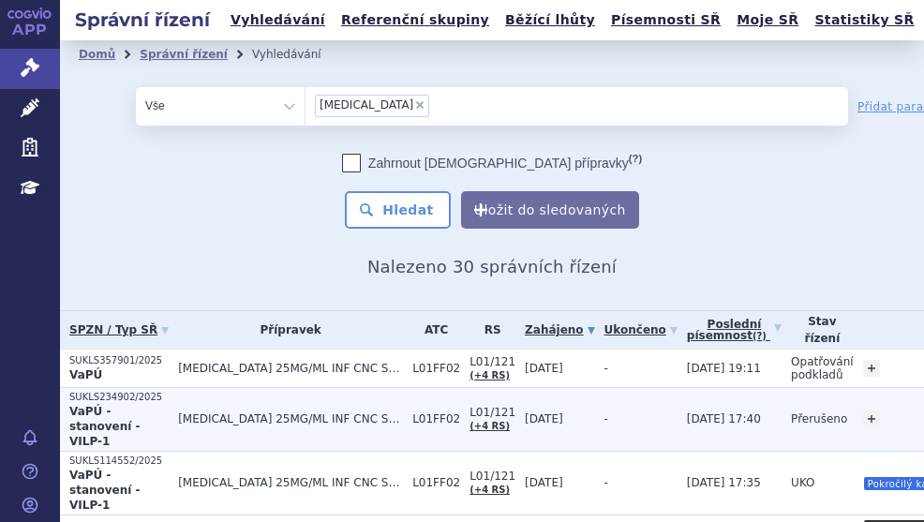
scroll to position [187, 0]
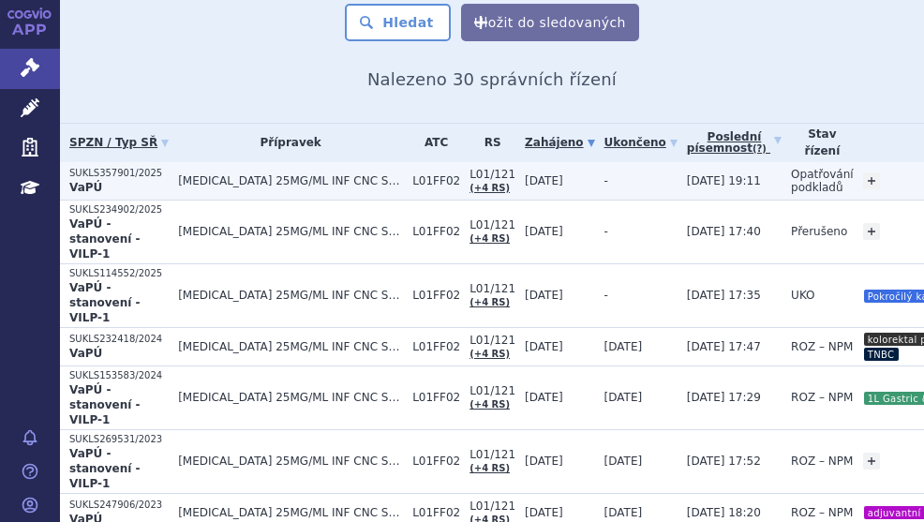
click at [358, 174] on span "KEYTRUDA 25MG/ML INF CNC SOL 1X4ML" at bounding box center [290, 180] width 225 height 13
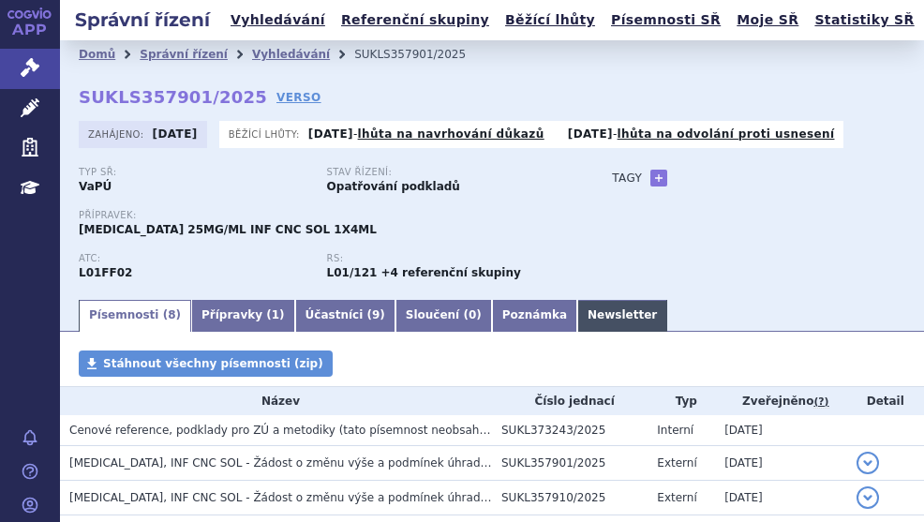
click at [577, 307] on link "Newsletter" at bounding box center [622, 316] width 90 height 32
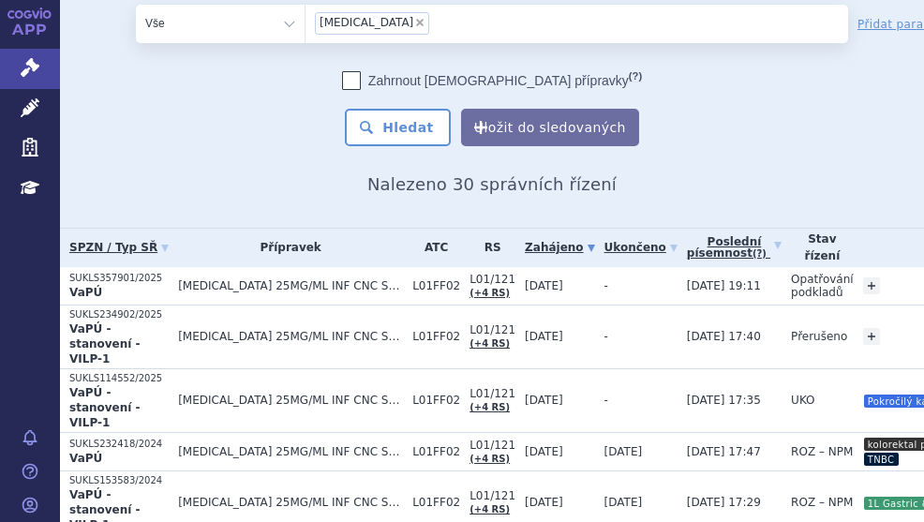
scroll to position [94, 0]
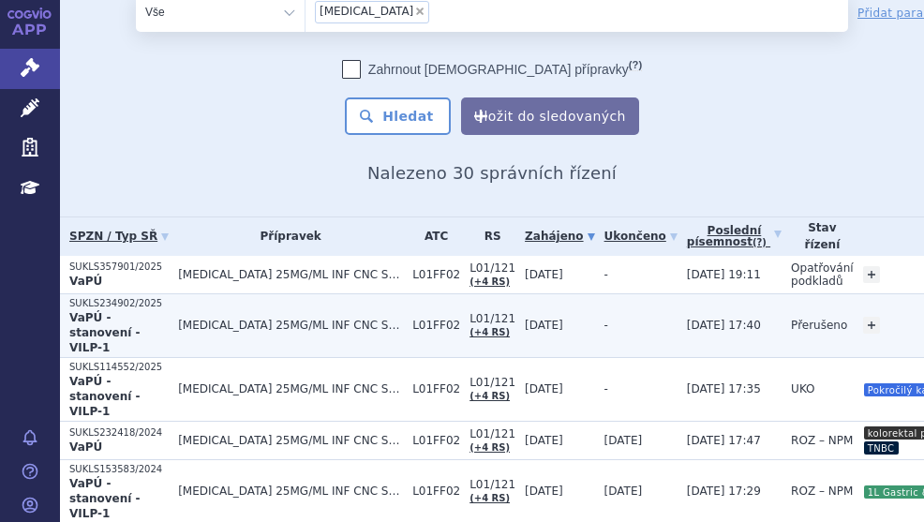
click at [297, 319] on span "[MEDICAL_DATA] 25MG/ML INF CNC SOL 1X4ML" at bounding box center [290, 325] width 225 height 13
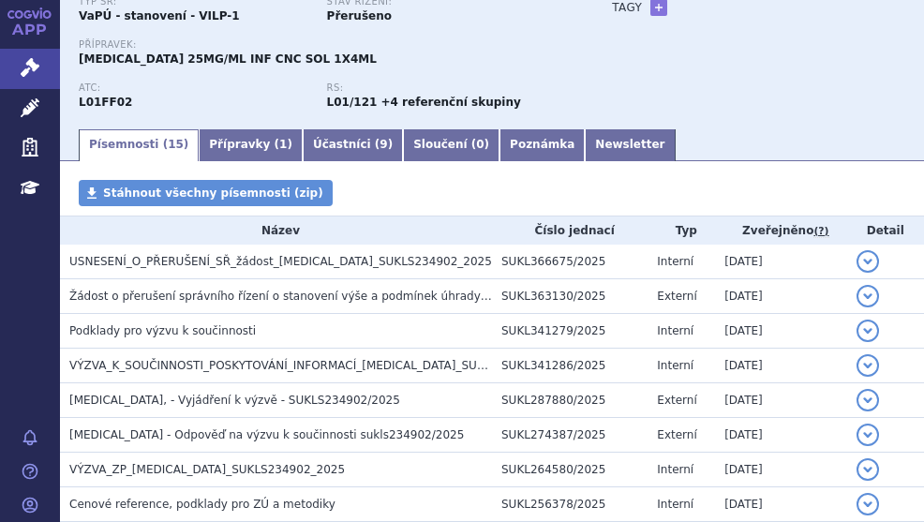
scroll to position [187, 0]
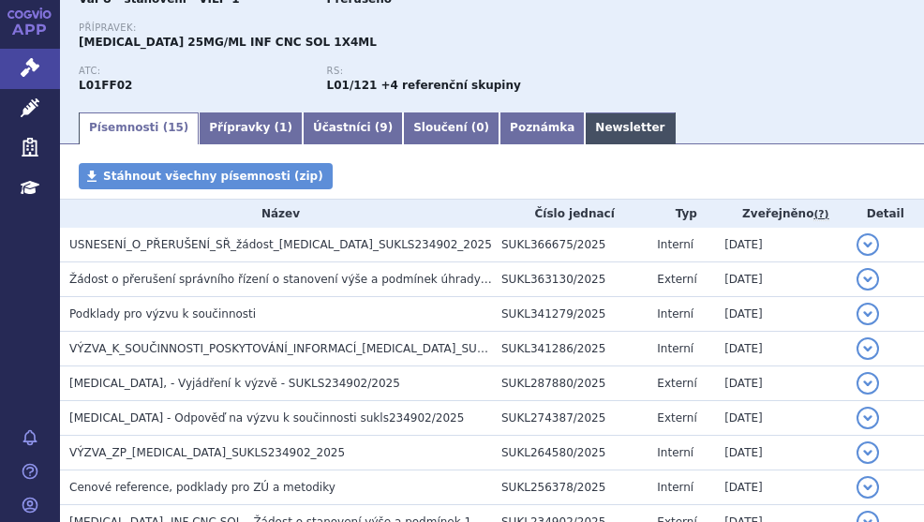
click at [585, 119] on link "Newsletter" at bounding box center [630, 128] width 90 height 32
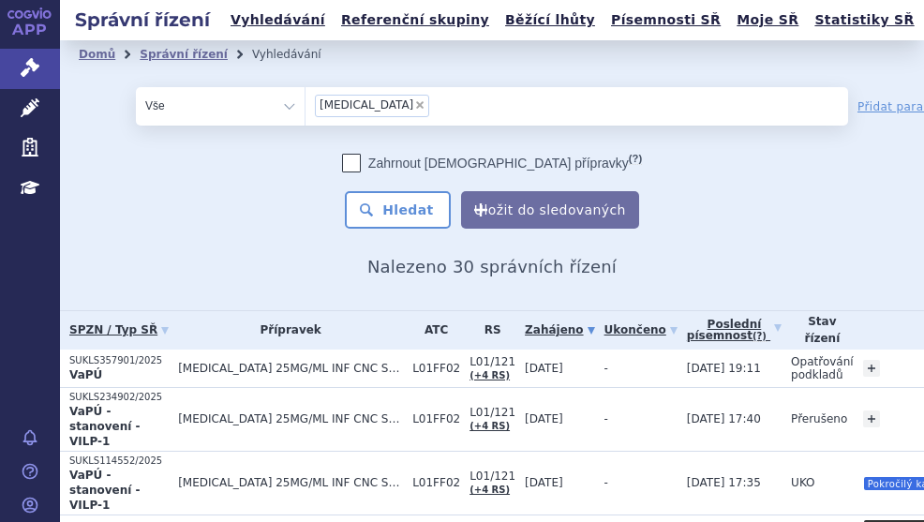
click at [414, 105] on span "×" at bounding box center [419, 104] width 11 height 11
click at [305, 105] on select "[MEDICAL_DATA]" at bounding box center [304, 104] width 1 height 37
select select
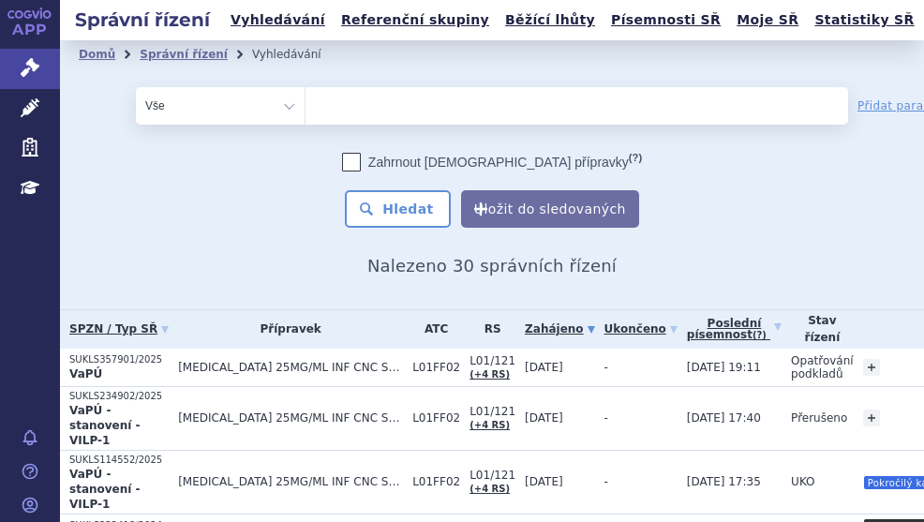
click at [362, 105] on ul at bounding box center [520, 102] width 430 height 30
click at [305, 105] on select "keytruda" at bounding box center [304, 104] width 1 height 37
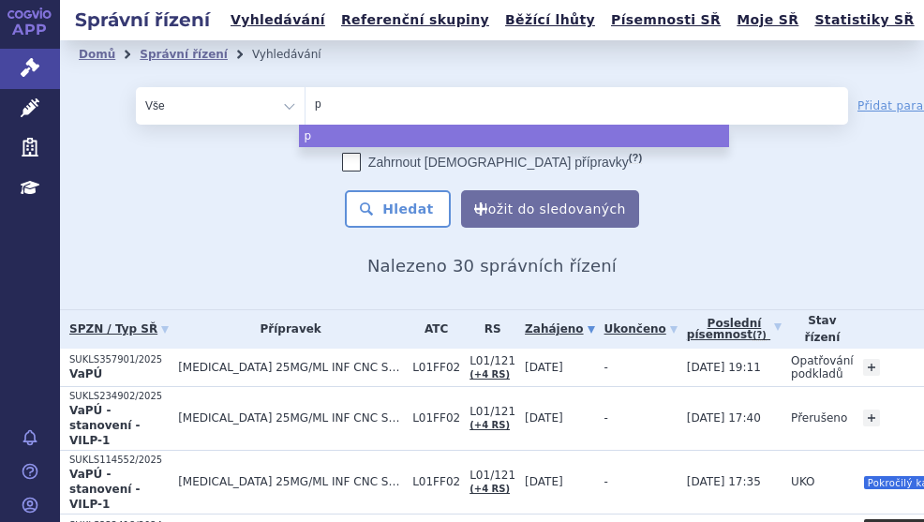
type input "pa"
type input "padc"
type input "padce"
type input "padcev"
select select "padcev"
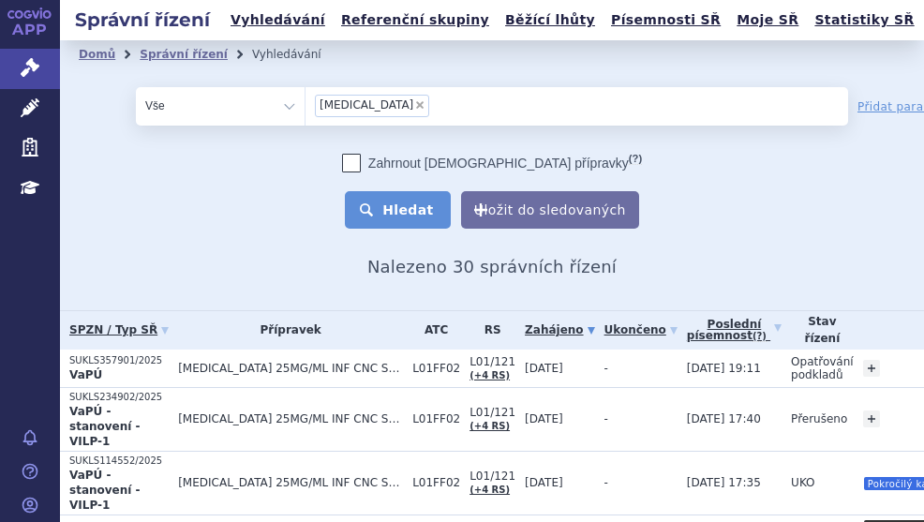
click at [393, 202] on button "Hledat" at bounding box center [398, 209] width 106 height 37
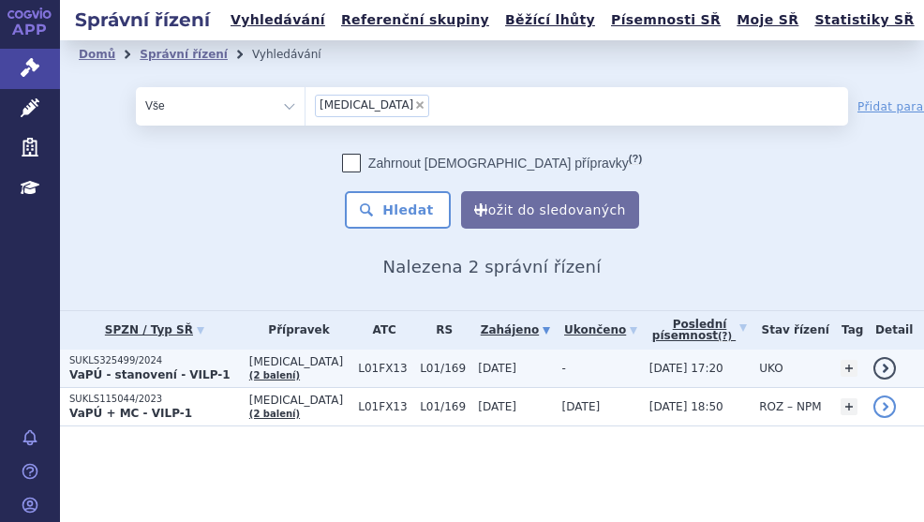
click at [198, 368] on strong "VaPÚ - stanovení - VILP-1" at bounding box center [149, 374] width 161 height 13
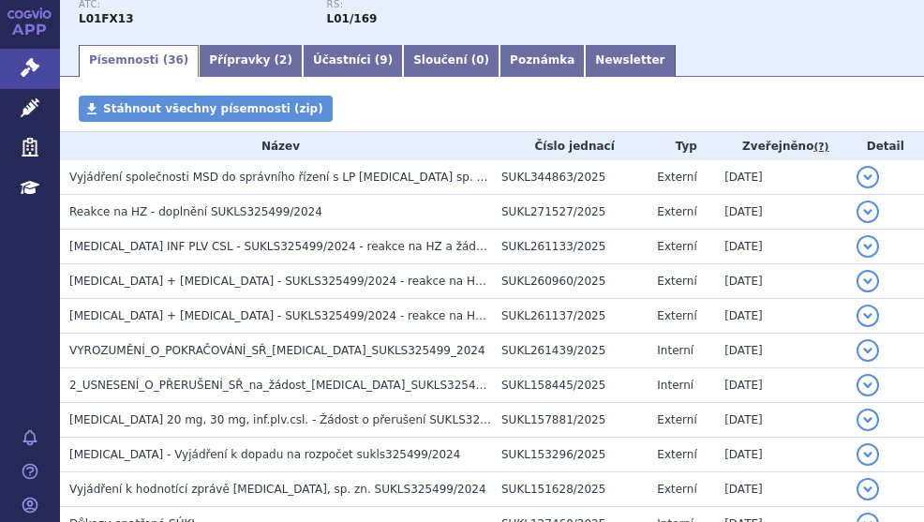
scroll to position [281, 0]
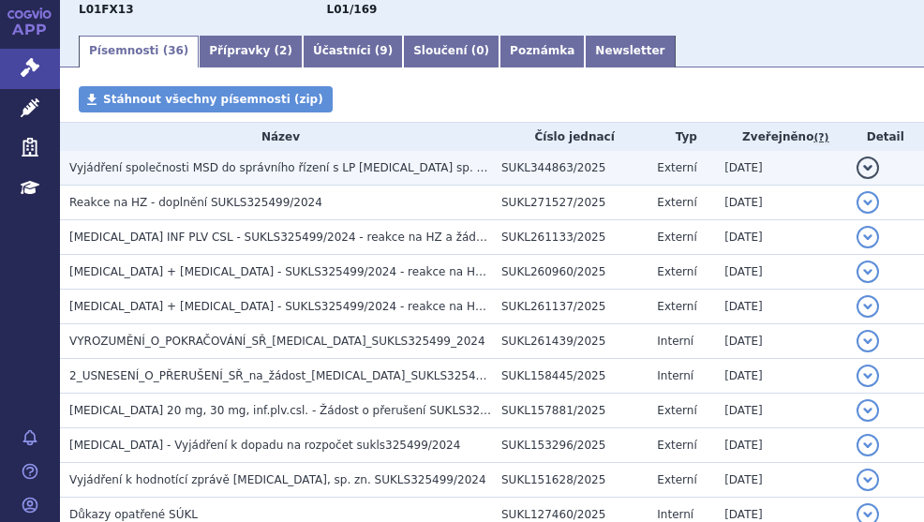
click at [298, 171] on span "Vyjádření společnosti MSD do správního řízení s LP PADCEV sp. zn. SUKLS325499/2…" at bounding box center [338, 167] width 539 height 13
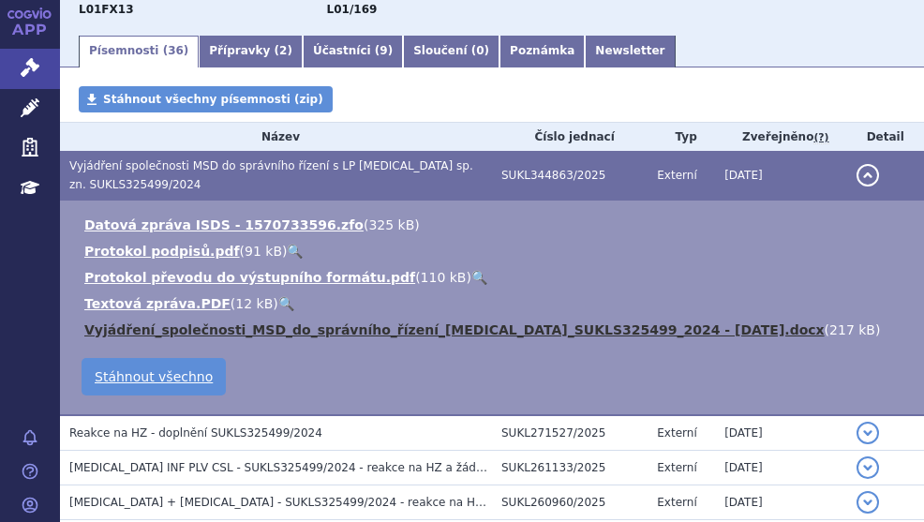
click at [258, 326] on link "Vyjádření_společnosti_MSD_do_správního_řízení_PADCEV_SUKLS325499_2024 - 28 08 2…" at bounding box center [454, 329] width 740 height 15
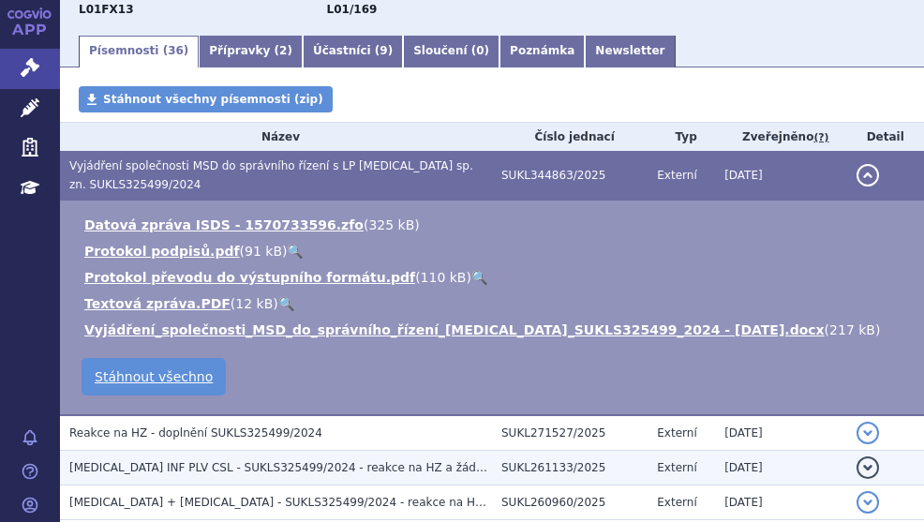
click at [368, 470] on span "PADCEV INF PLV CSL - SUKLS325499/2024 - reakce na HZ a žádost o pokračování říz…" at bounding box center [438, 467] width 738 height 13
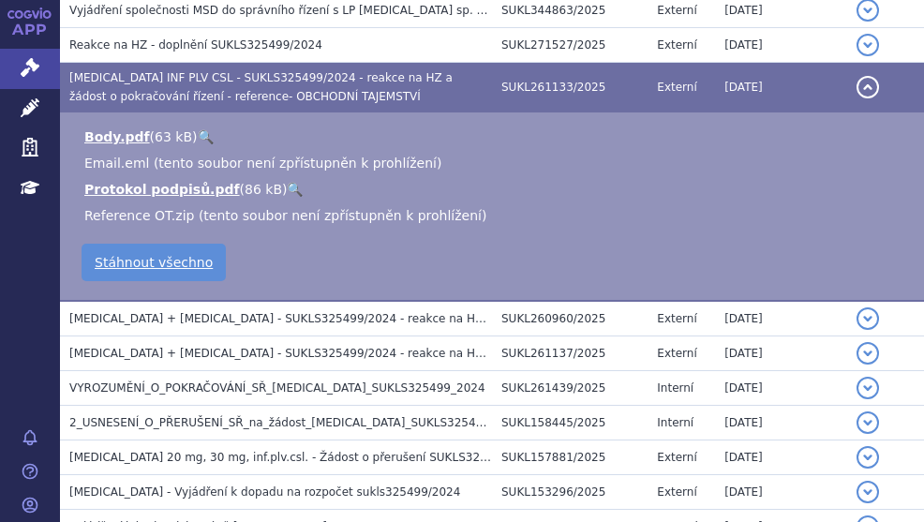
scroll to position [468, 0]
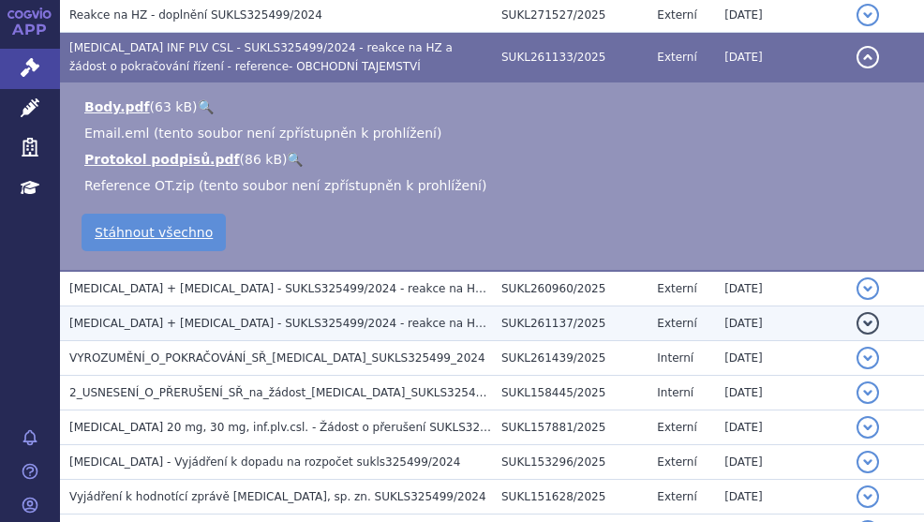
click at [275, 318] on span "Padcev + Keytruda - SUKLS325499/2024 - reakce na HZ a žádost o pokračování říze…" at bounding box center [428, 323] width 718 height 13
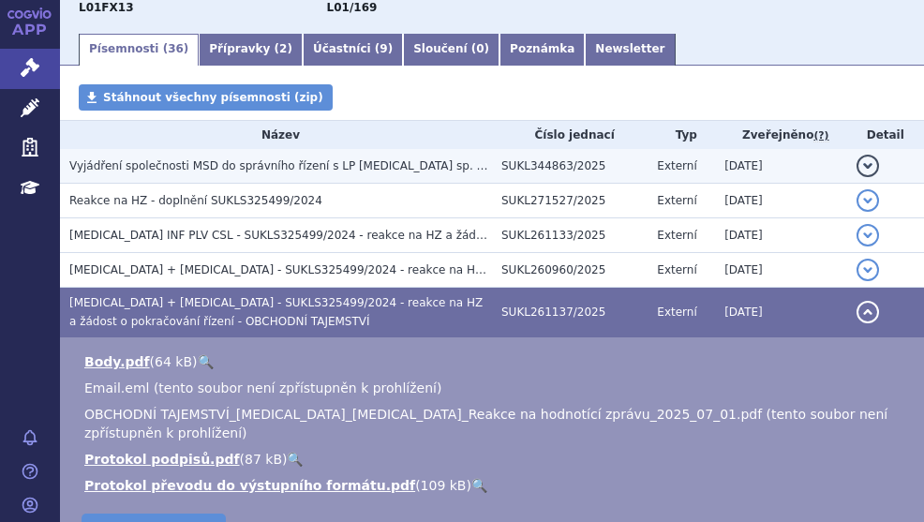
scroll to position [187, 0]
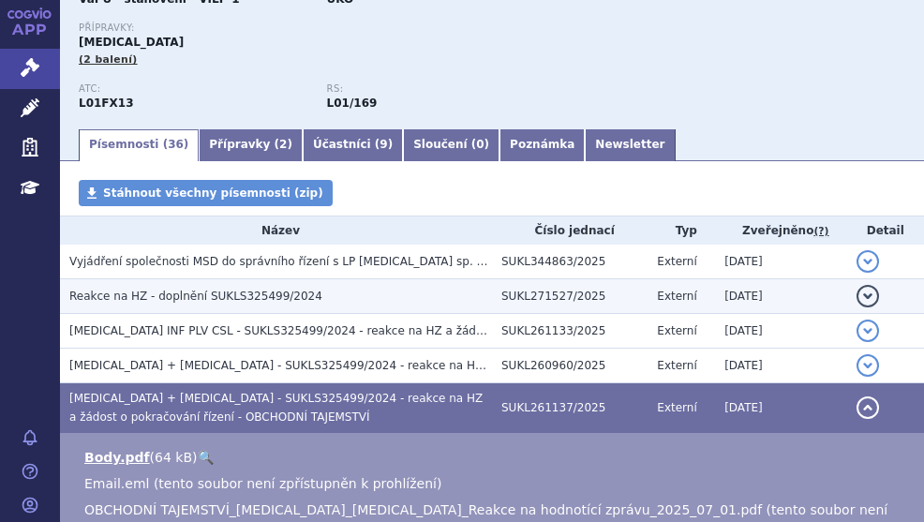
click at [253, 295] on span "Reakce na HZ - doplnění SUKLS325499/2024" at bounding box center [195, 295] width 253 height 13
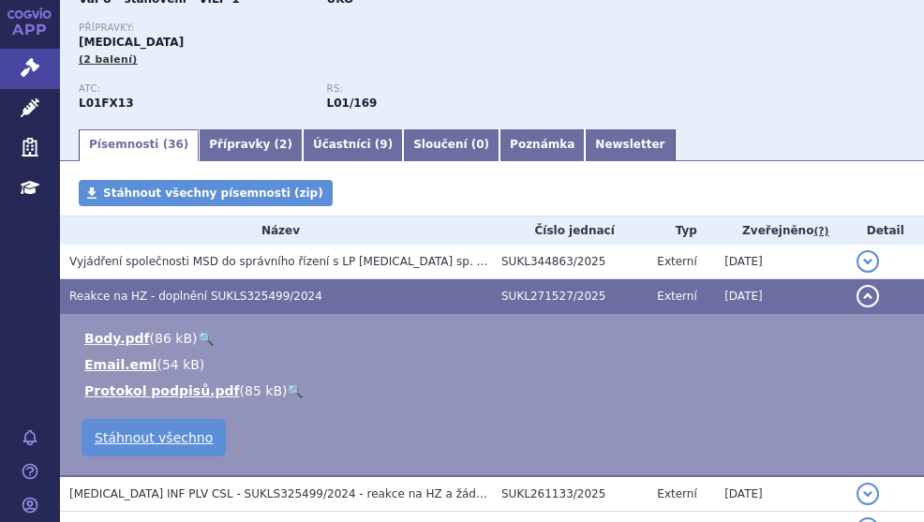
click at [198, 334] on link "🔍" at bounding box center [206, 338] width 16 height 15
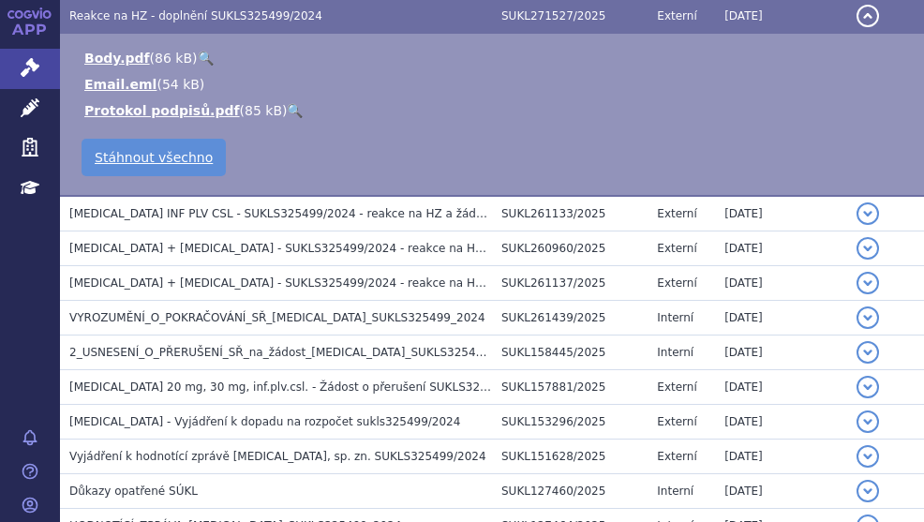
scroll to position [468, 0]
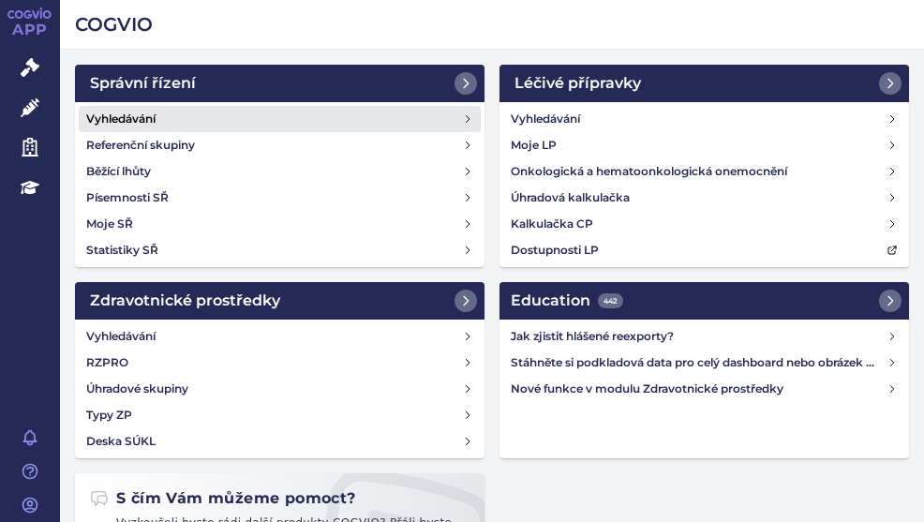
click at [107, 114] on h4 "Vyhledávání" at bounding box center [120, 119] width 69 height 19
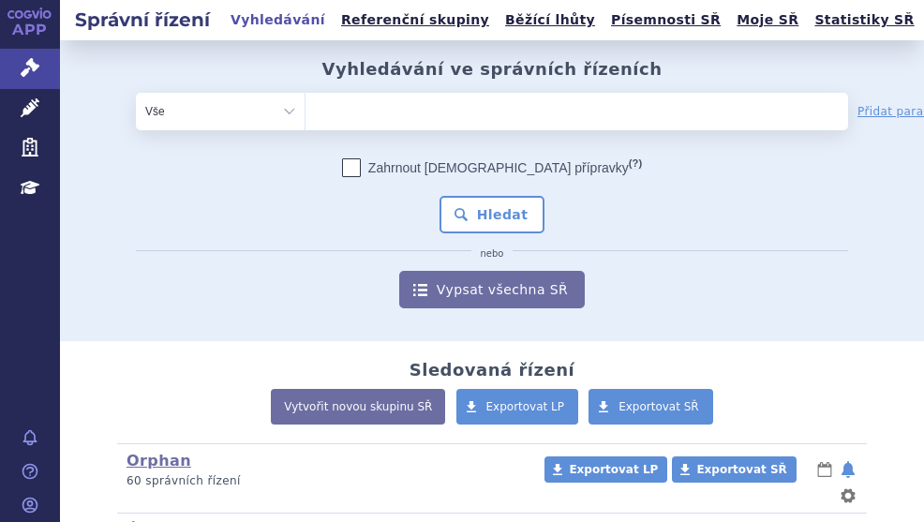
click at [411, 109] on ul at bounding box center [520, 108] width 430 height 30
click at [305, 109] on select at bounding box center [304, 110] width 1 height 37
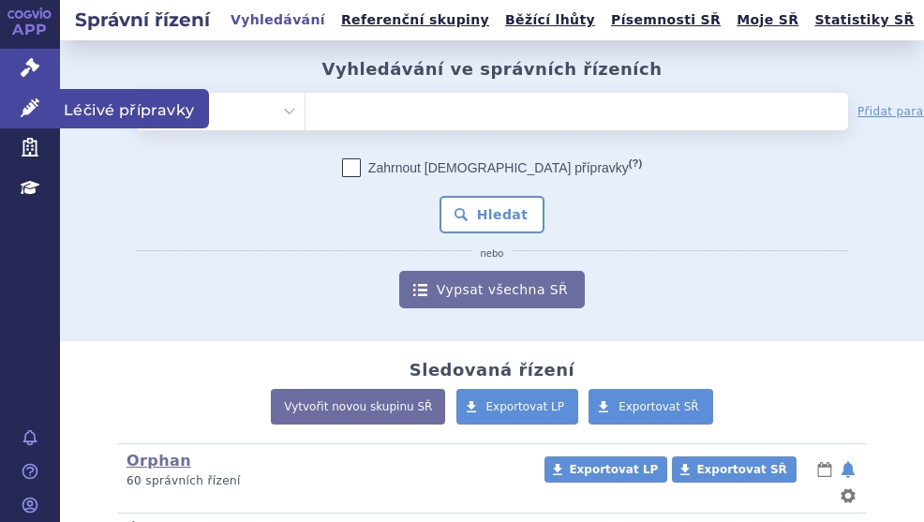
click at [36, 103] on icon at bounding box center [30, 107] width 19 height 19
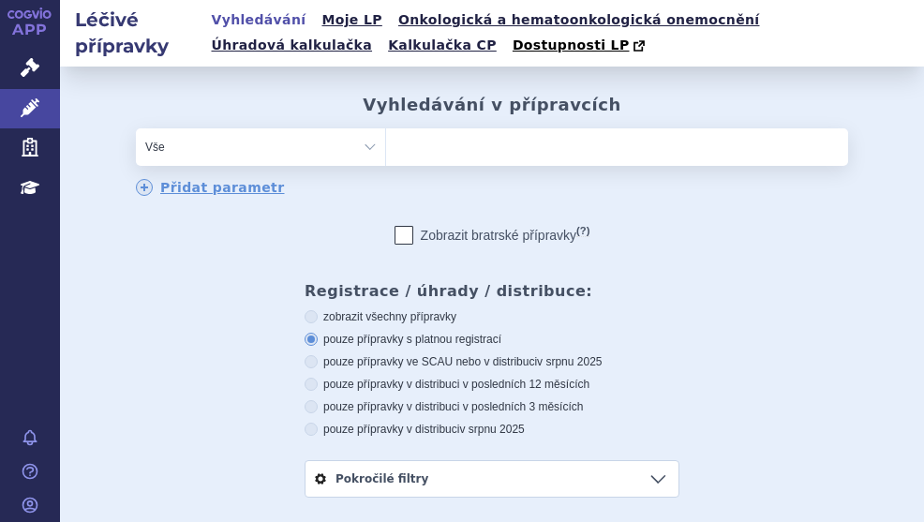
click at [431, 141] on ul at bounding box center [617, 143] width 462 height 30
click at [386, 141] on select at bounding box center [385, 145] width 1 height 37
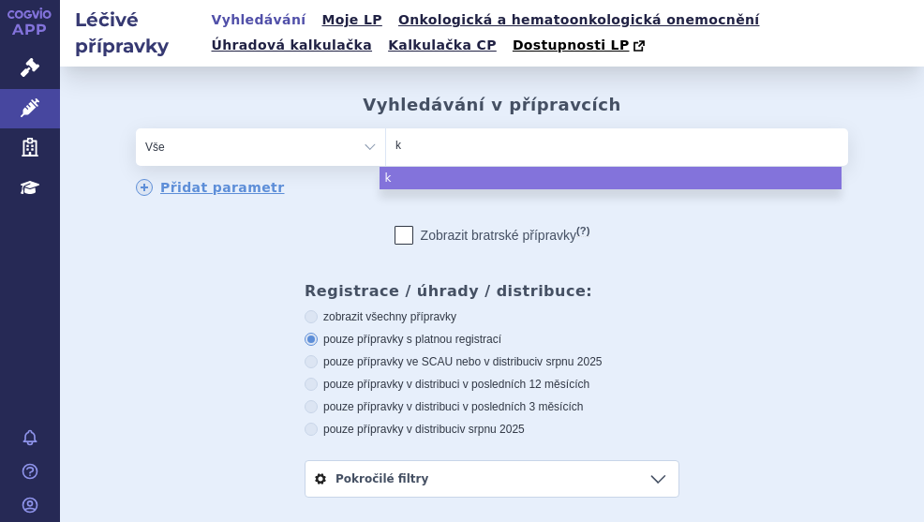
type input "ke"
type input "key"
type input "keytr"
type input "keytru"
type input "keytrud"
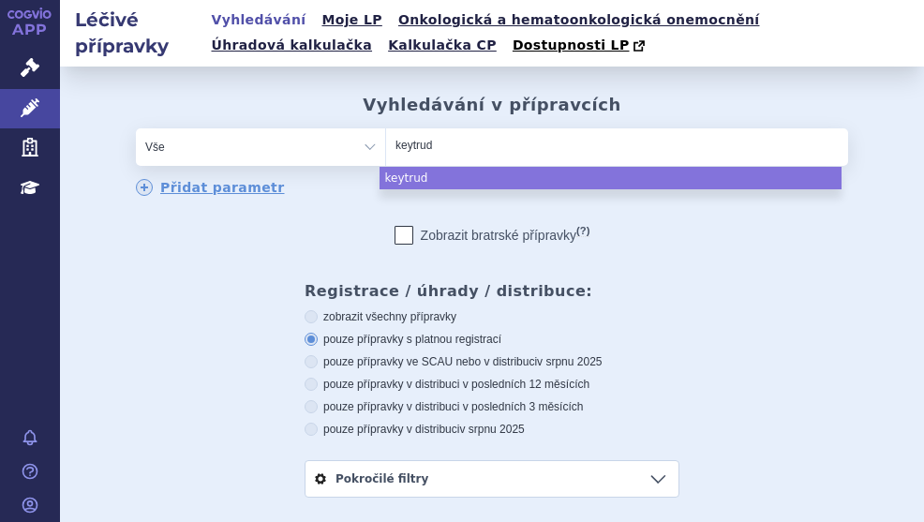
type input "[MEDICAL_DATA]"
select select "[MEDICAL_DATA]"
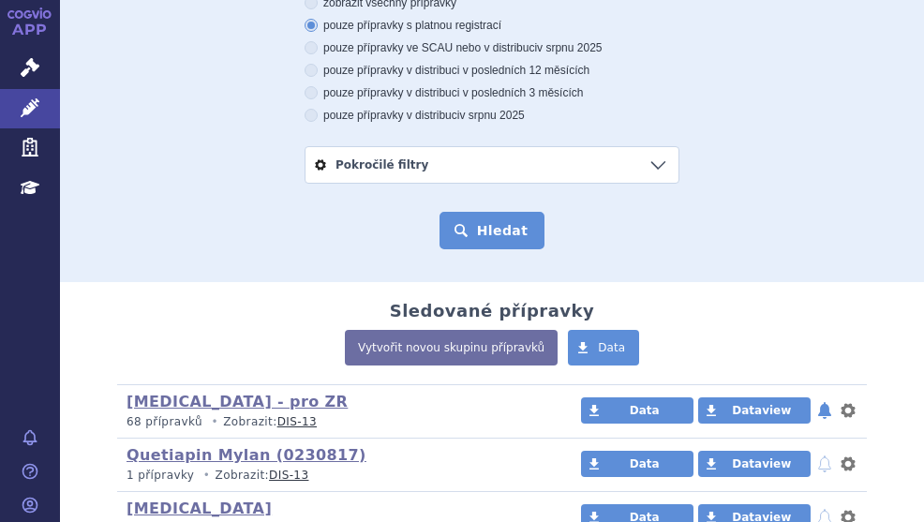
scroll to position [375, 0]
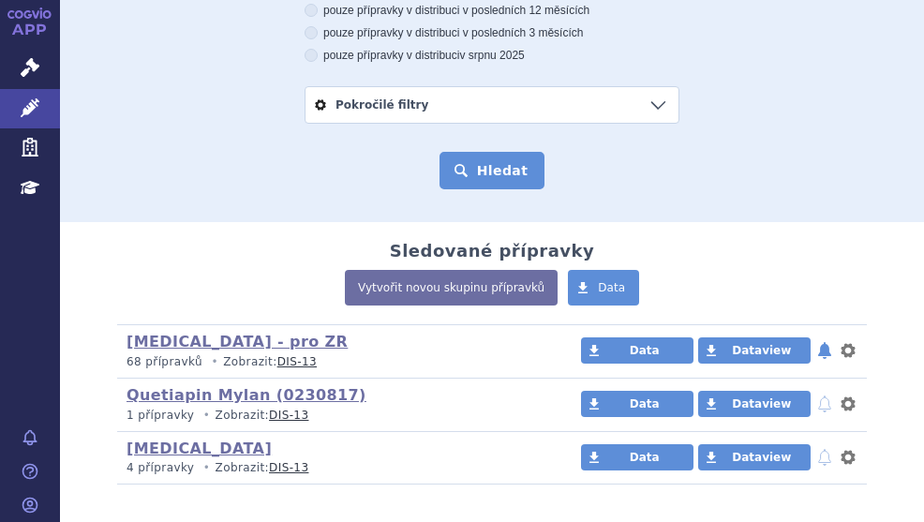
click at [463, 167] on button "Hledat" at bounding box center [492, 170] width 106 height 37
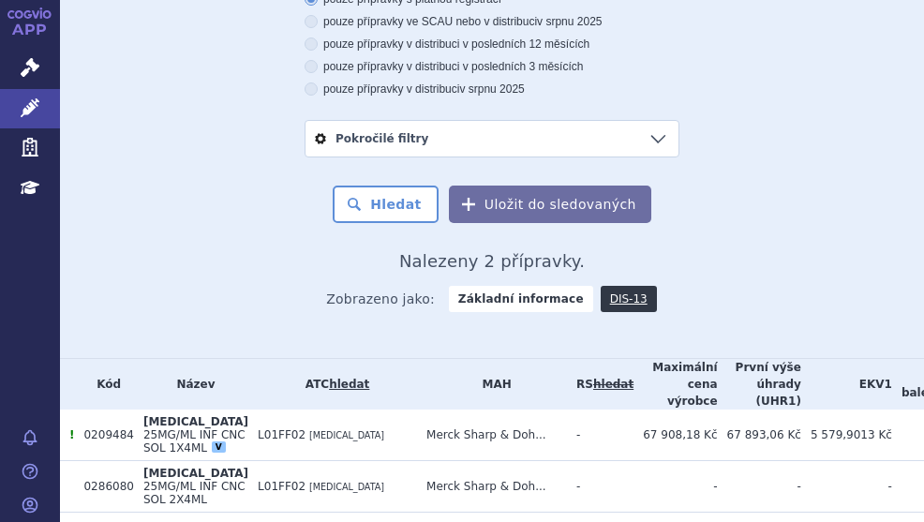
scroll to position [489, 0]
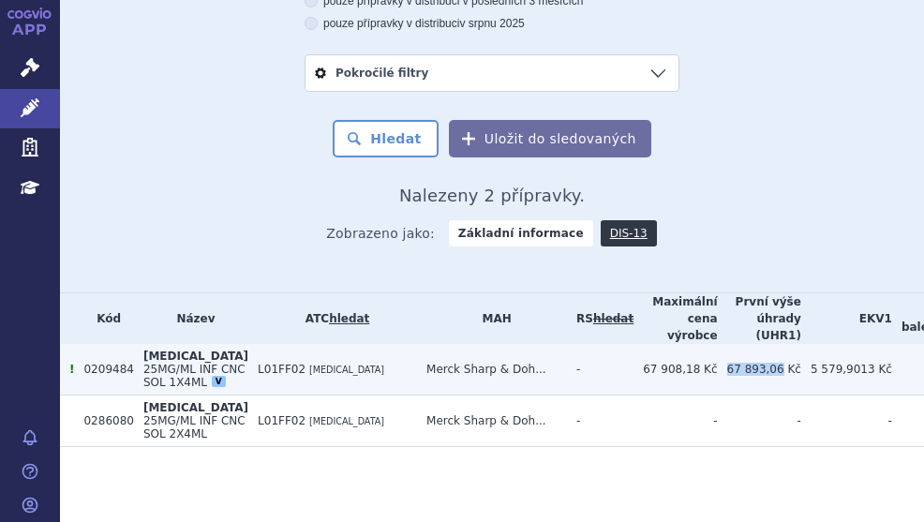
drag, startPoint x: 630, startPoint y: 332, endPoint x: 680, endPoint y: 338, distance: 51.0
click at [718, 344] on td "67 893,06 Kč" at bounding box center [759, 370] width 83 height 52
copy td "67 893,06"
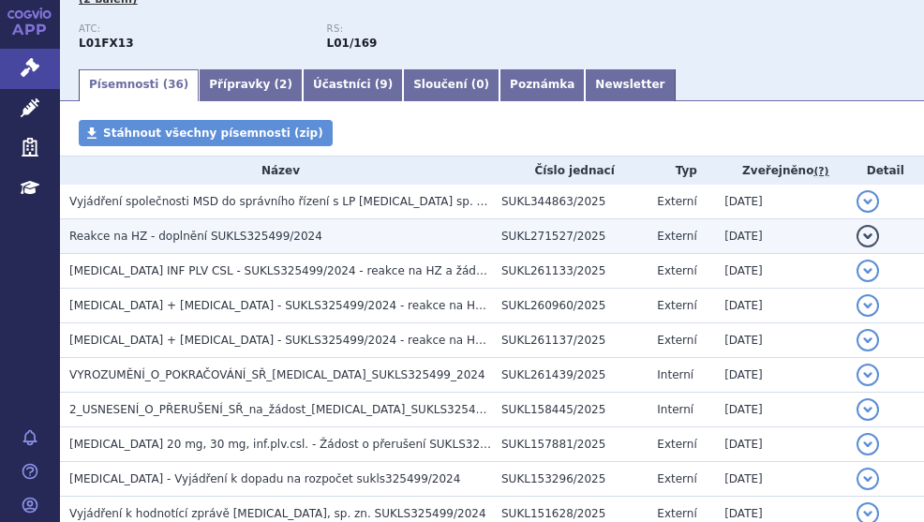
scroll to position [94, 0]
